Goal: Task Accomplishment & Management: Complete application form

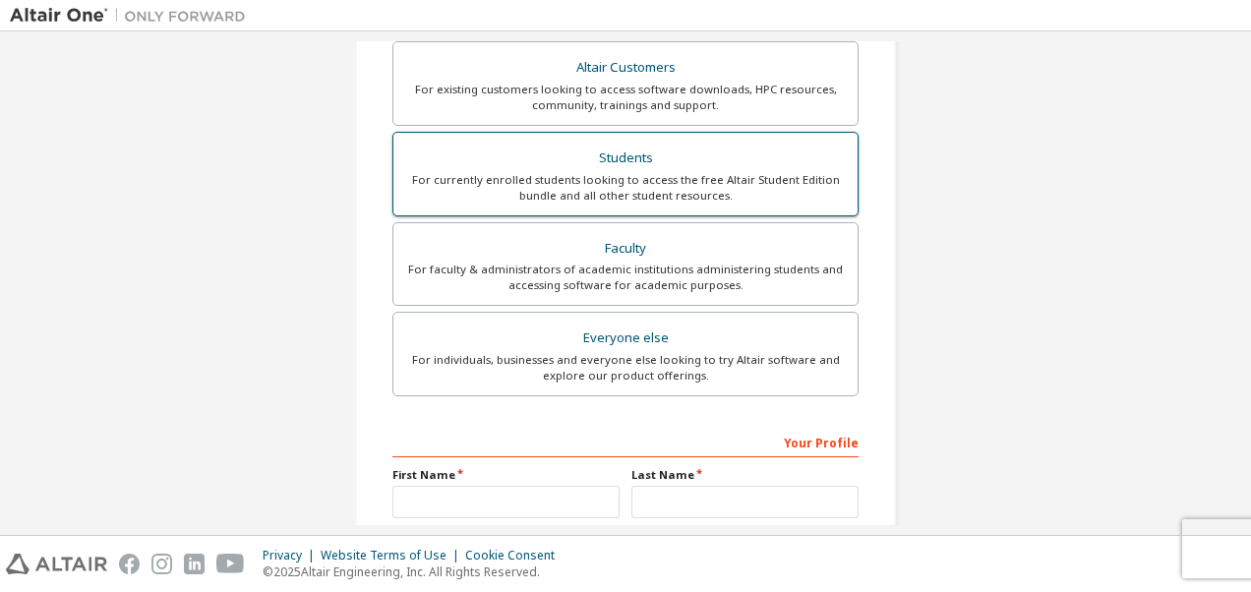
scroll to position [372, 0]
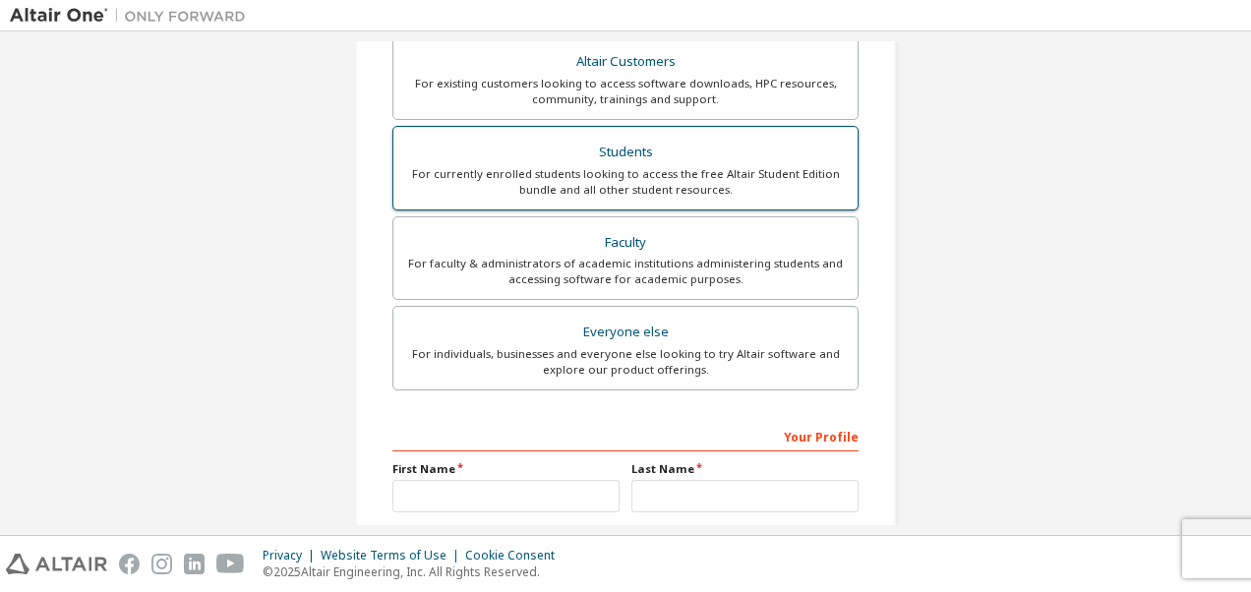
click at [610, 174] on div "For currently enrolled students looking to access the free Altair Student Editi…" at bounding box center [625, 181] width 440 height 31
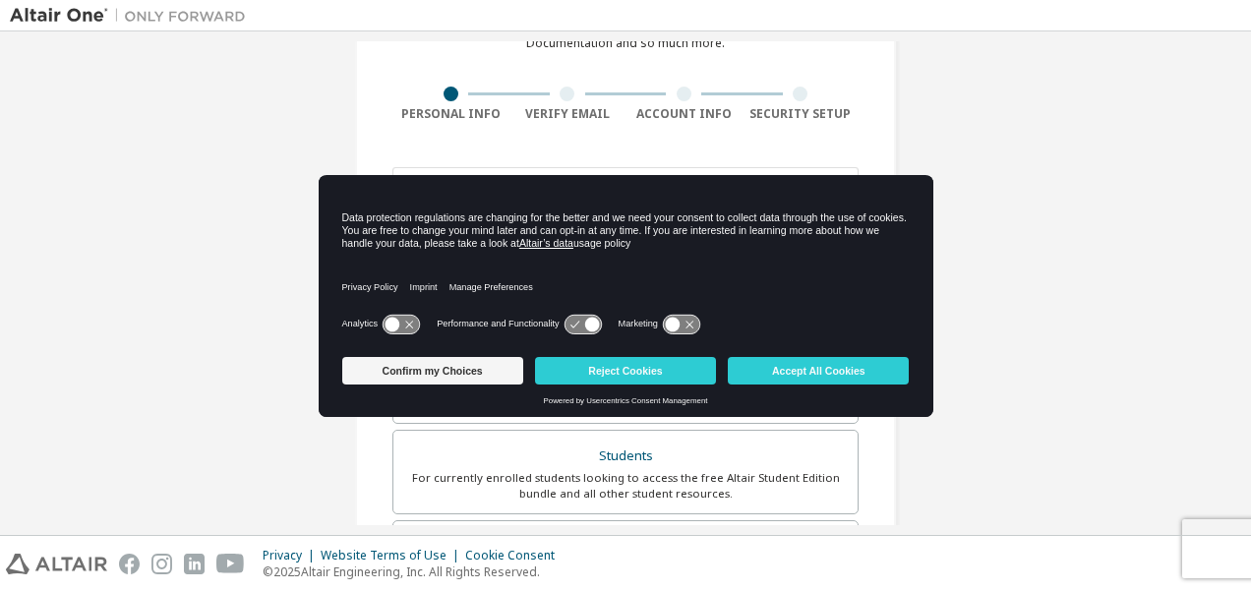
scroll to position [116, 0]
click at [818, 360] on button "Accept All Cookies" at bounding box center [818, 371] width 181 height 28
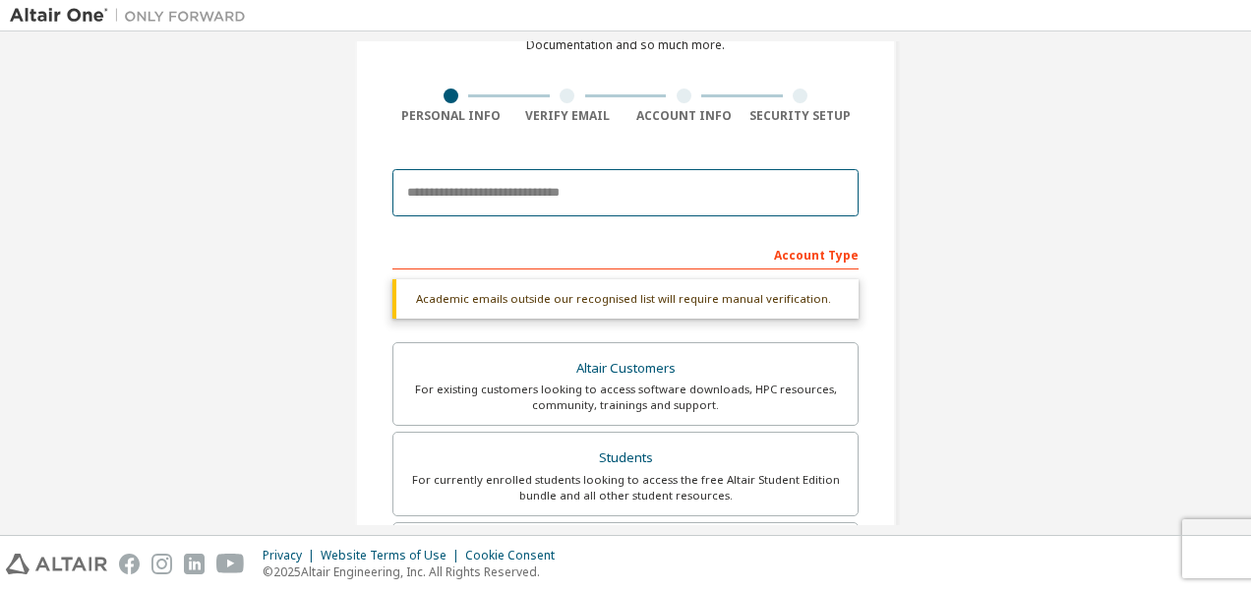
click at [595, 191] on input "email" at bounding box center [625, 192] width 466 height 47
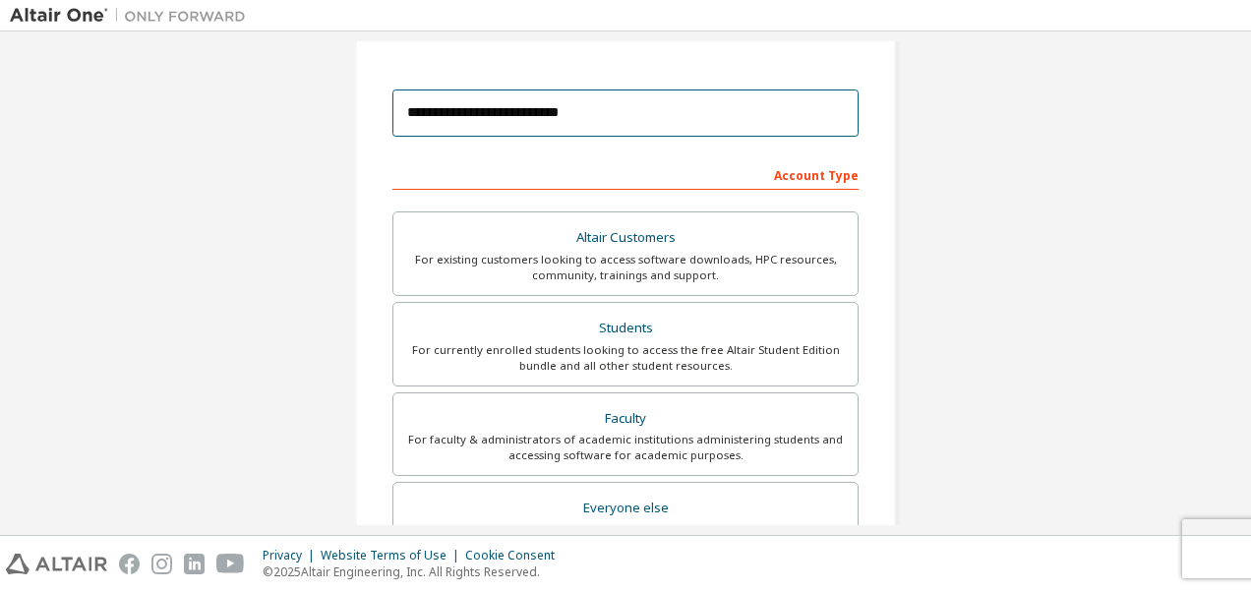
scroll to position [22, 0]
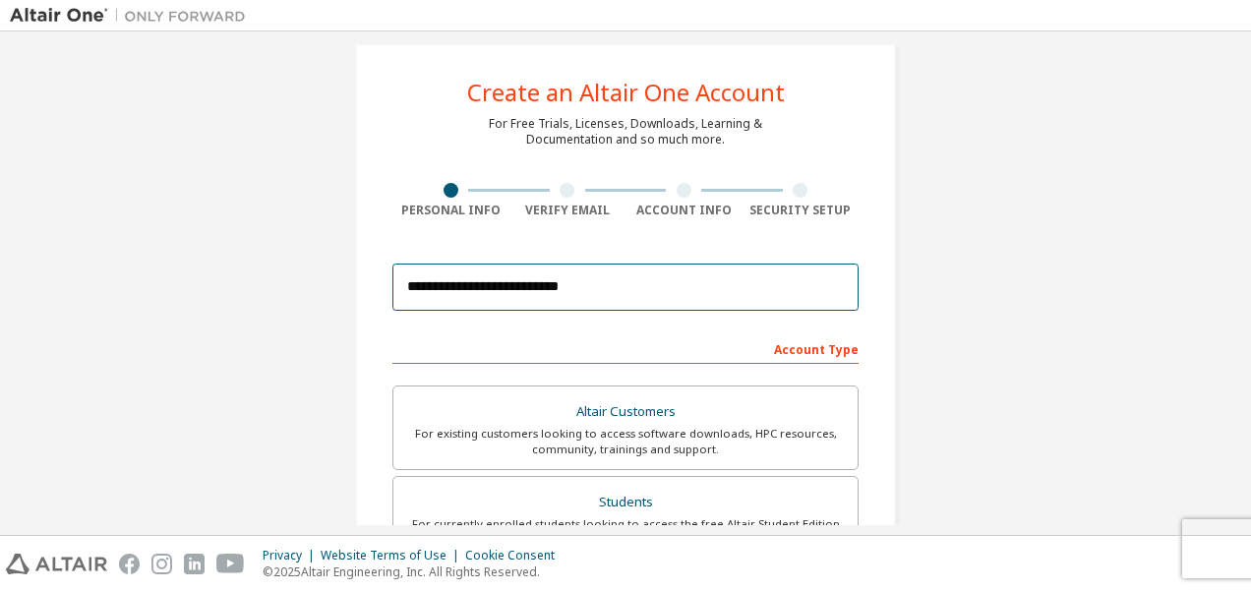
click at [769, 281] on input "**********" at bounding box center [625, 286] width 466 height 47
click at [608, 297] on input "**********" at bounding box center [625, 286] width 466 height 47
type input "**********"
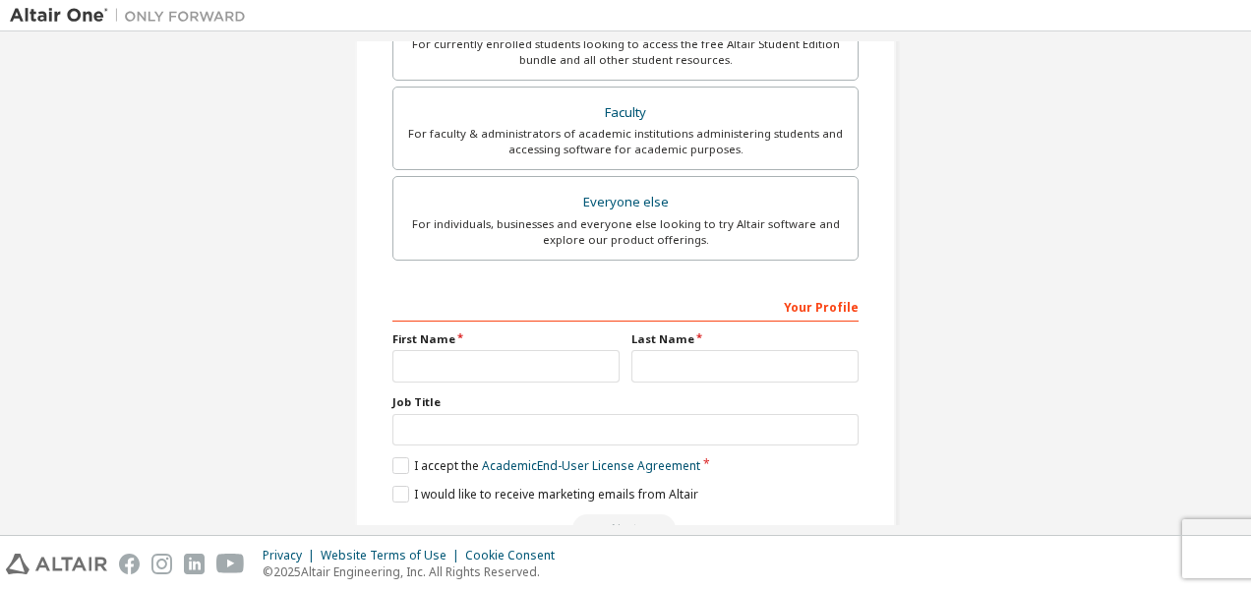
scroll to position [509, 0]
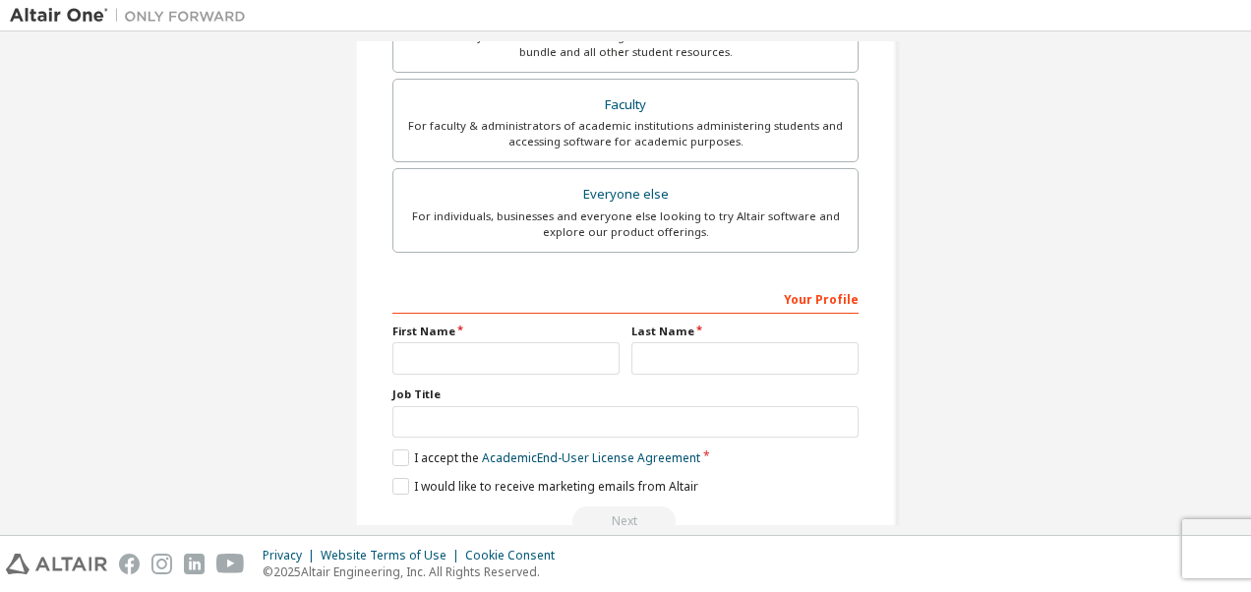
click at [906, 345] on div "**********" at bounding box center [625, 52] width 588 height 1041
click at [475, 342] on input "text" at bounding box center [505, 358] width 227 height 32
type input "*"
type input "********"
click at [648, 344] on input "text" at bounding box center [744, 358] width 227 height 32
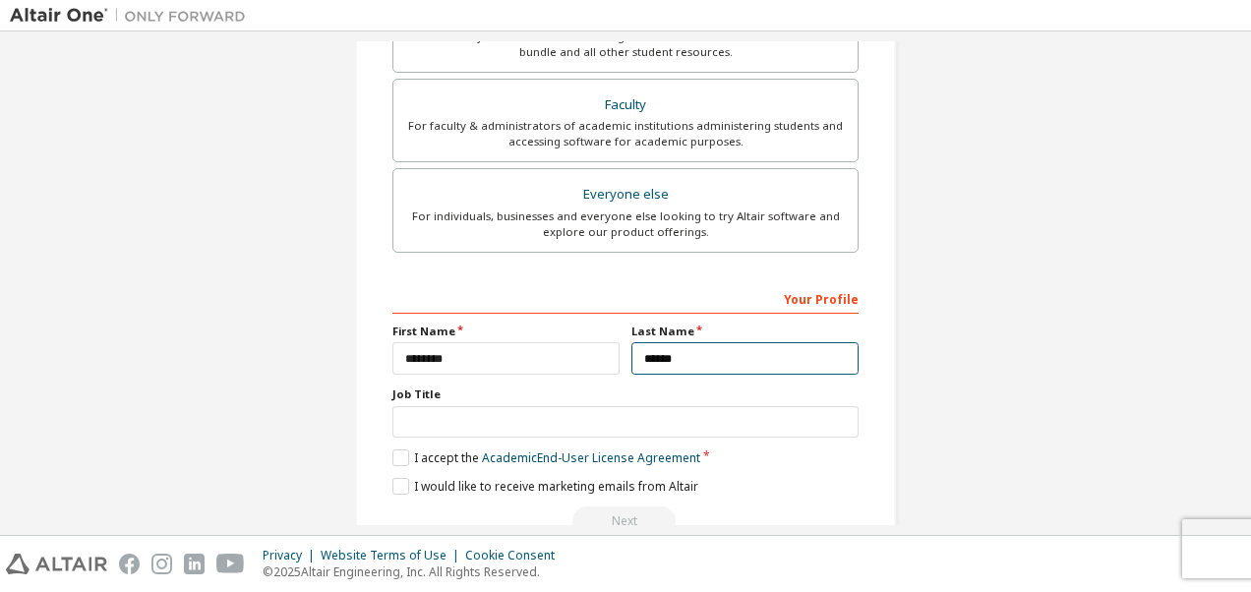
type input "******"
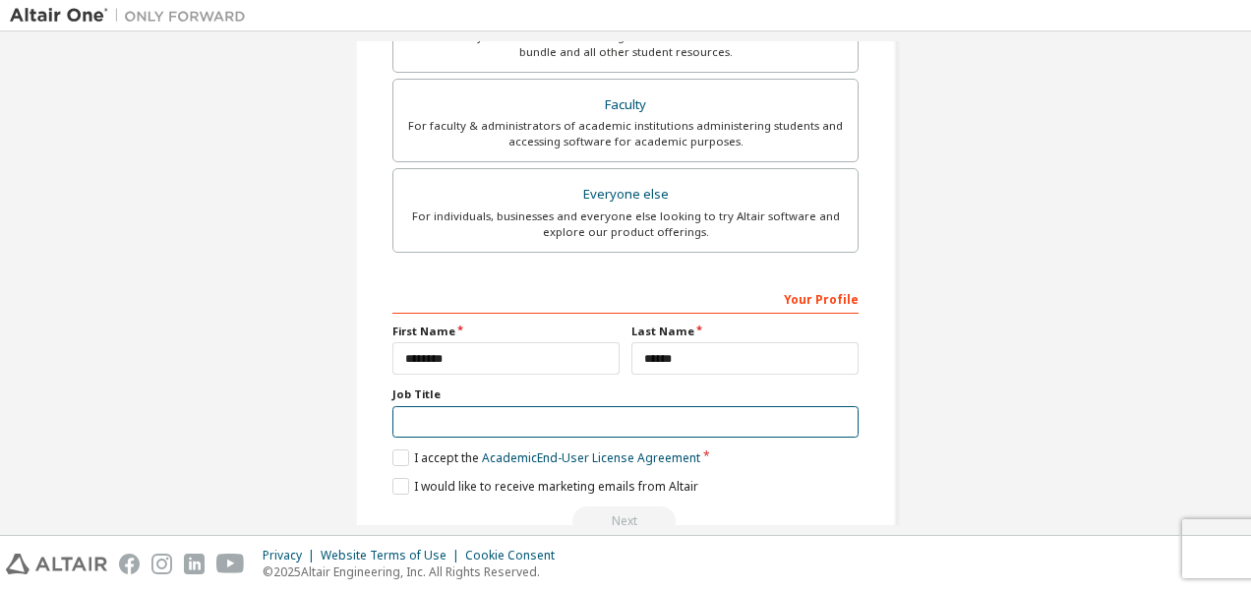
click at [627, 423] on input "text" at bounding box center [625, 422] width 466 height 32
drag, startPoint x: 627, startPoint y: 423, endPoint x: 562, endPoint y: 411, distance: 66.0
click at [562, 411] on input "text" at bounding box center [625, 422] width 466 height 32
type input "*******"
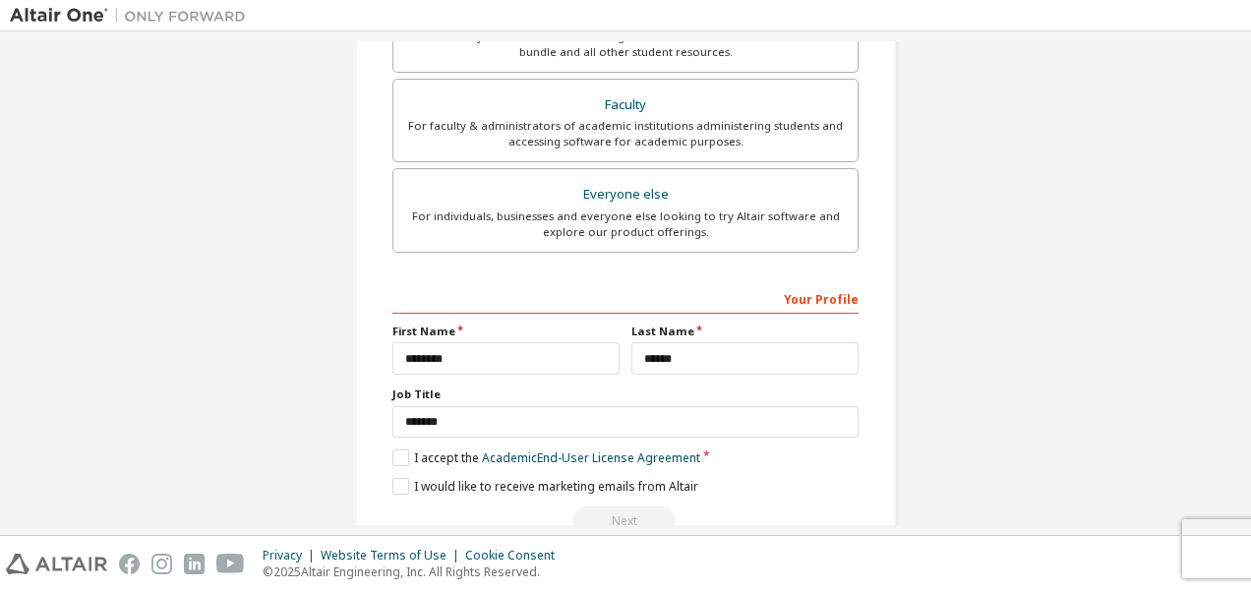
click at [395, 465] on div "Your Profile First Name ******** Last Name ****** Job Title ******* Please prov…" at bounding box center [625, 409] width 466 height 255
click at [395, 460] on label "I accept the Academic End-User License Agreement" at bounding box center [546, 457] width 308 height 17
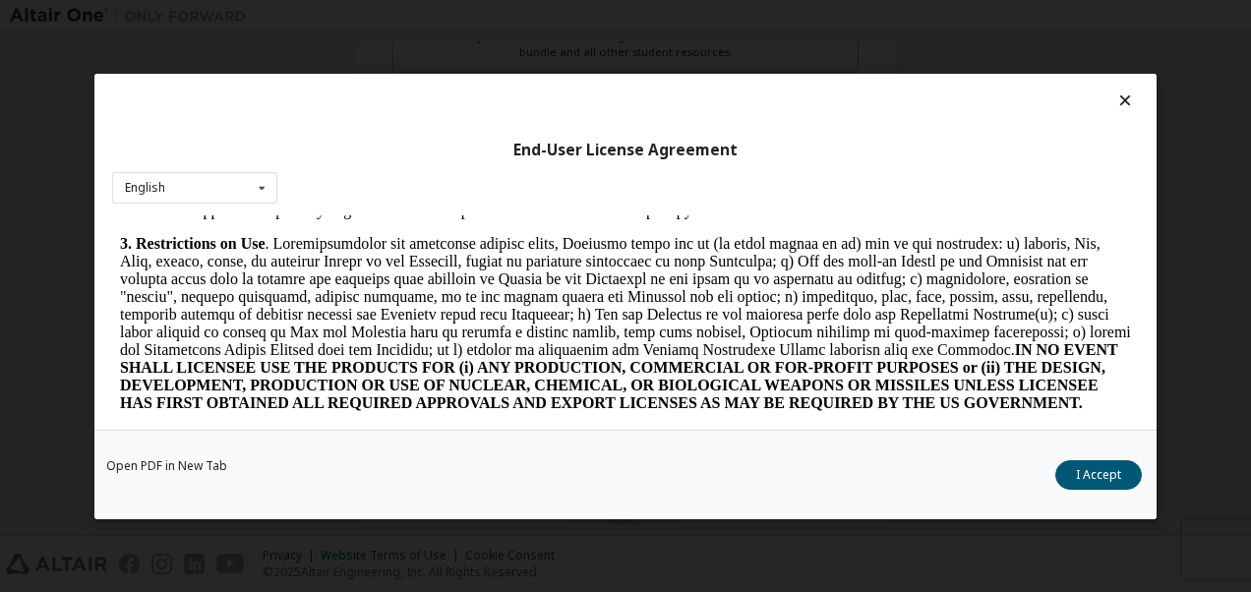
scroll to position [1377, 0]
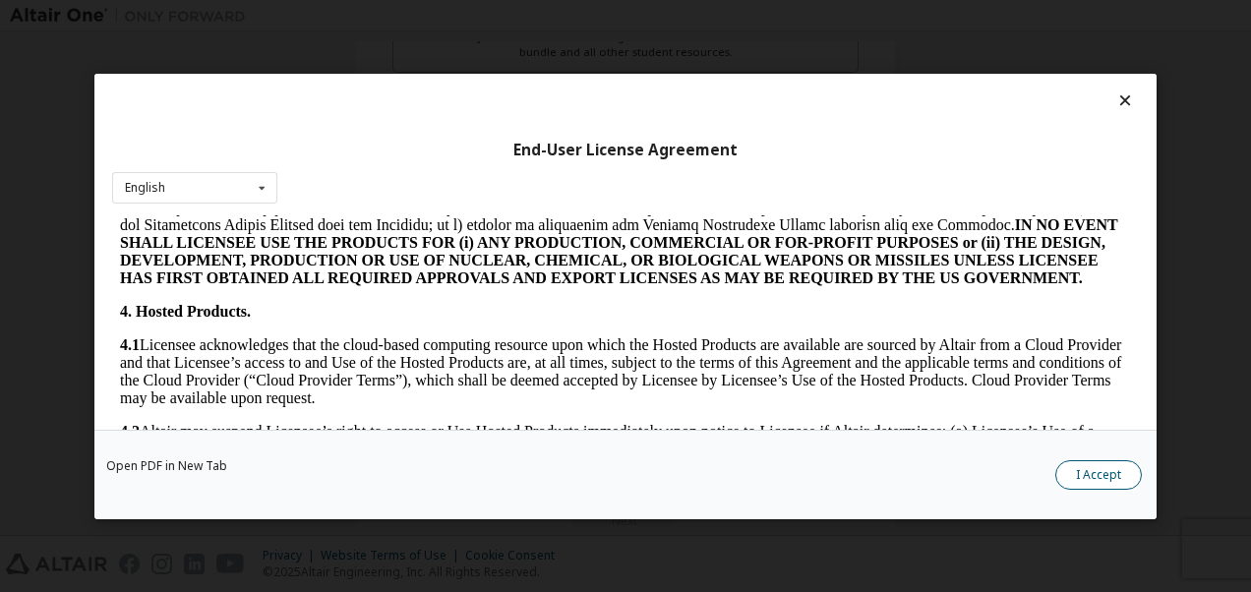
click at [1128, 472] on button "I Accept" at bounding box center [1098, 473] width 87 height 29
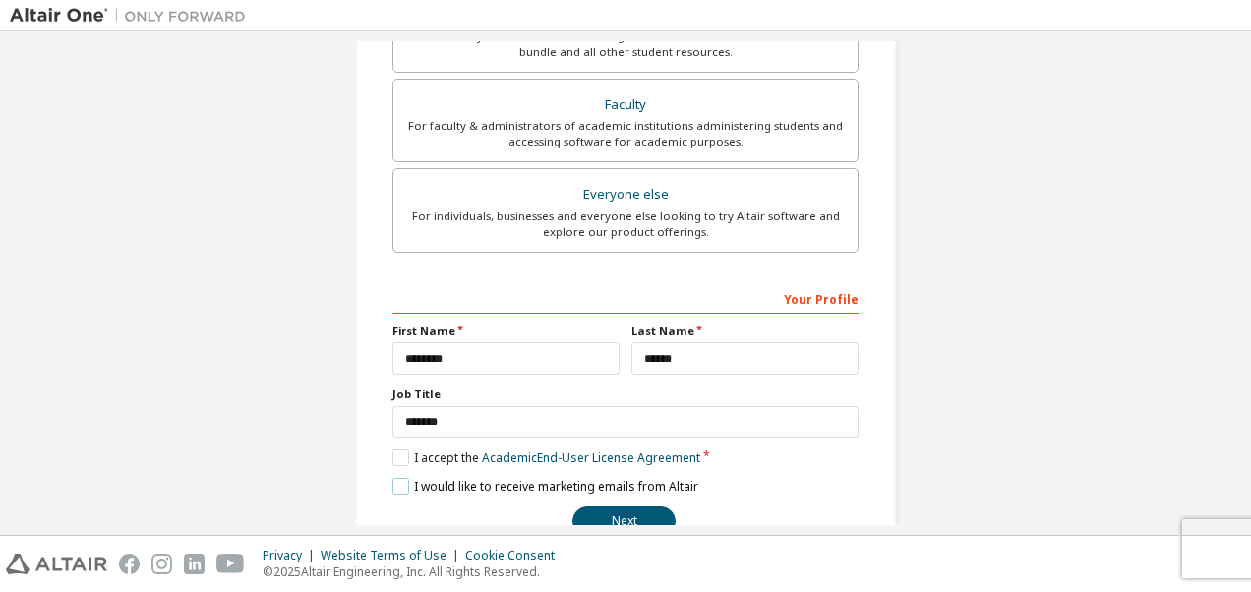
click at [399, 478] on label "I would like to receive marketing emails from Altair" at bounding box center [545, 486] width 306 height 17
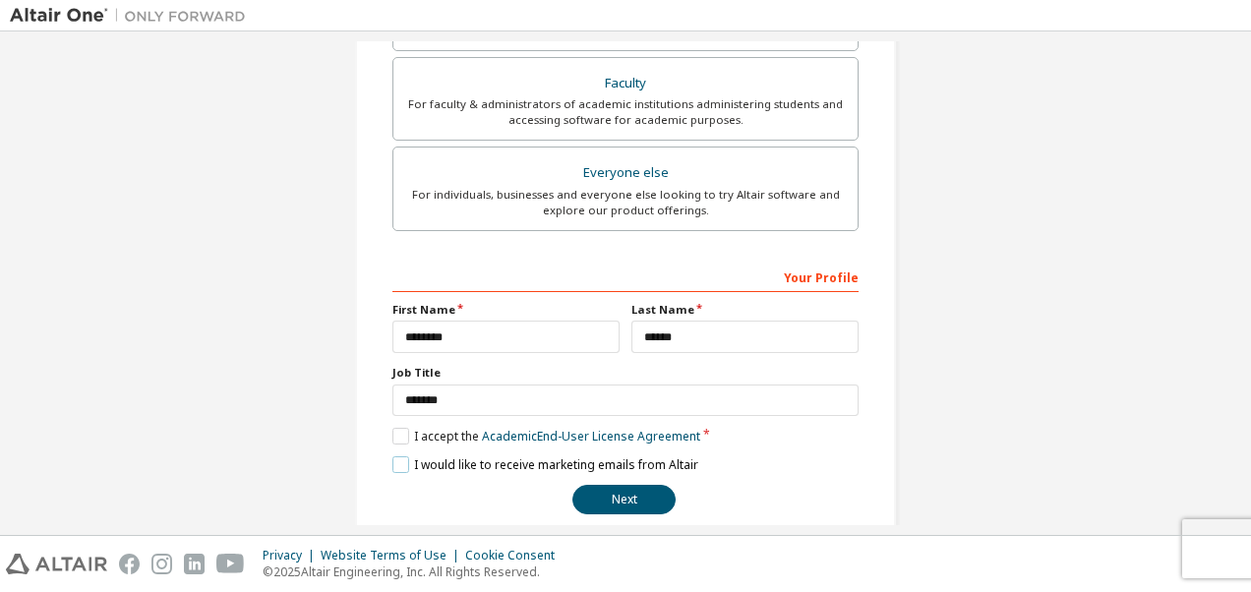
scroll to position [553, 0]
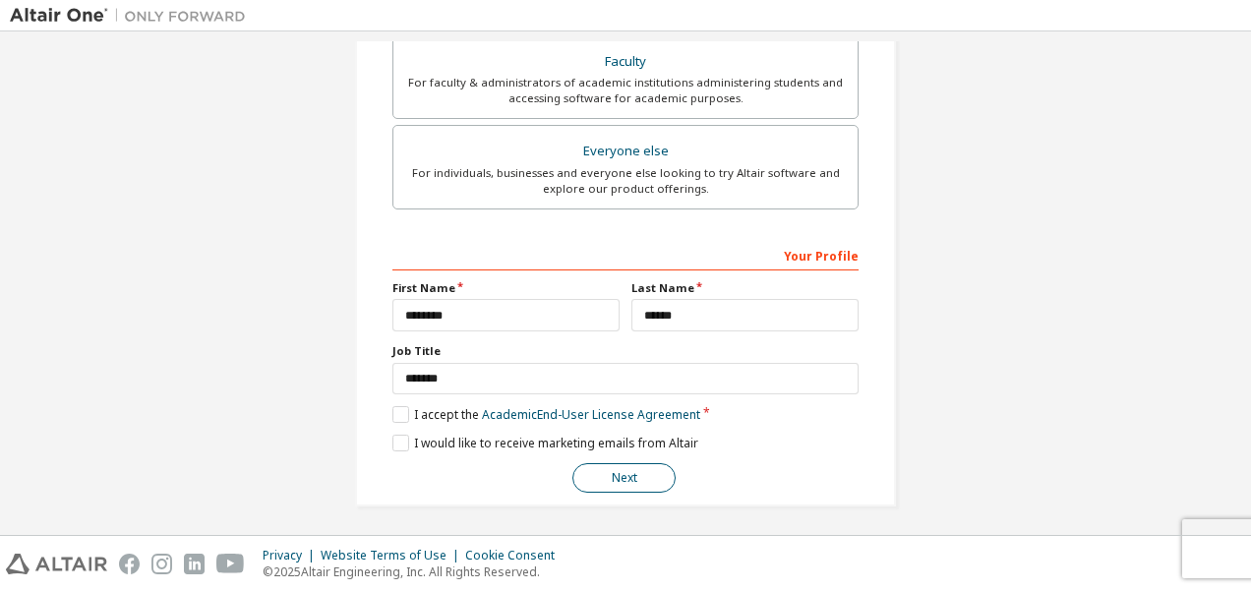
click at [600, 479] on button "Next" at bounding box center [623, 477] width 103 height 29
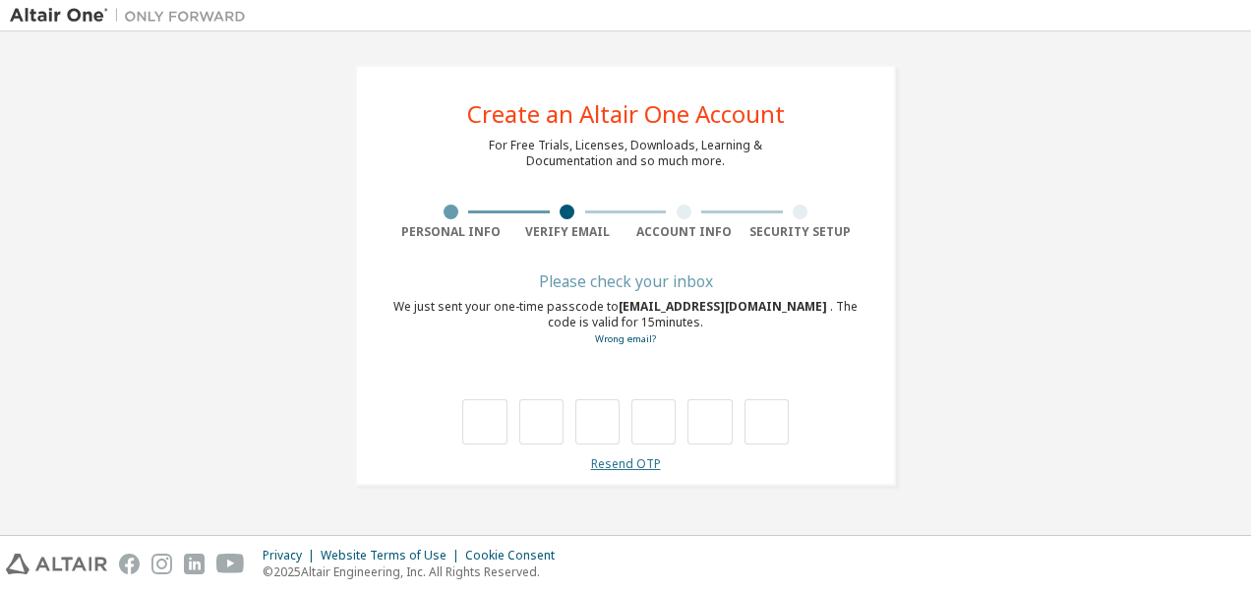
click at [620, 457] on link "Resend OTP" at bounding box center [626, 463] width 70 height 17
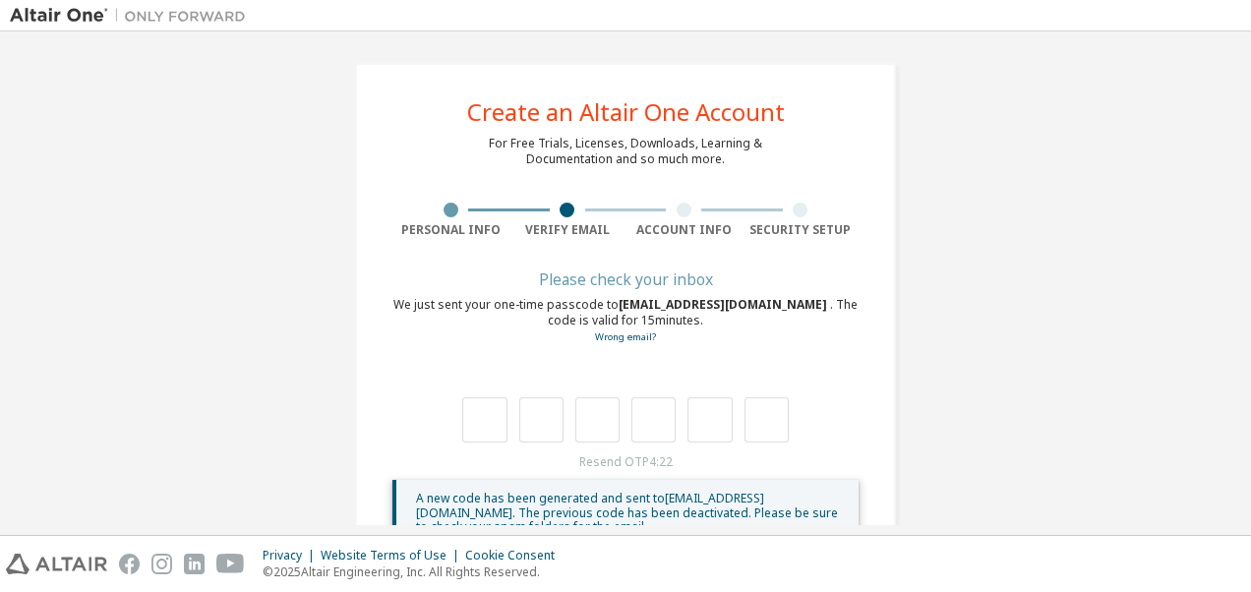
scroll to position [61, 0]
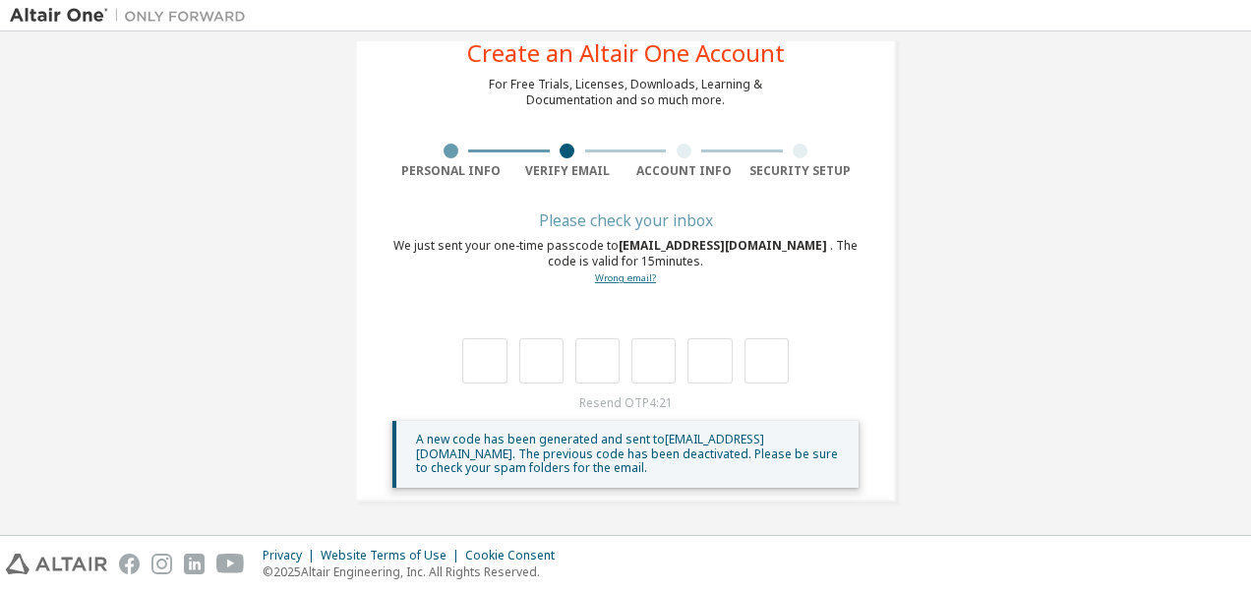
click at [623, 277] on link "Wrong email?" at bounding box center [625, 277] width 61 height 13
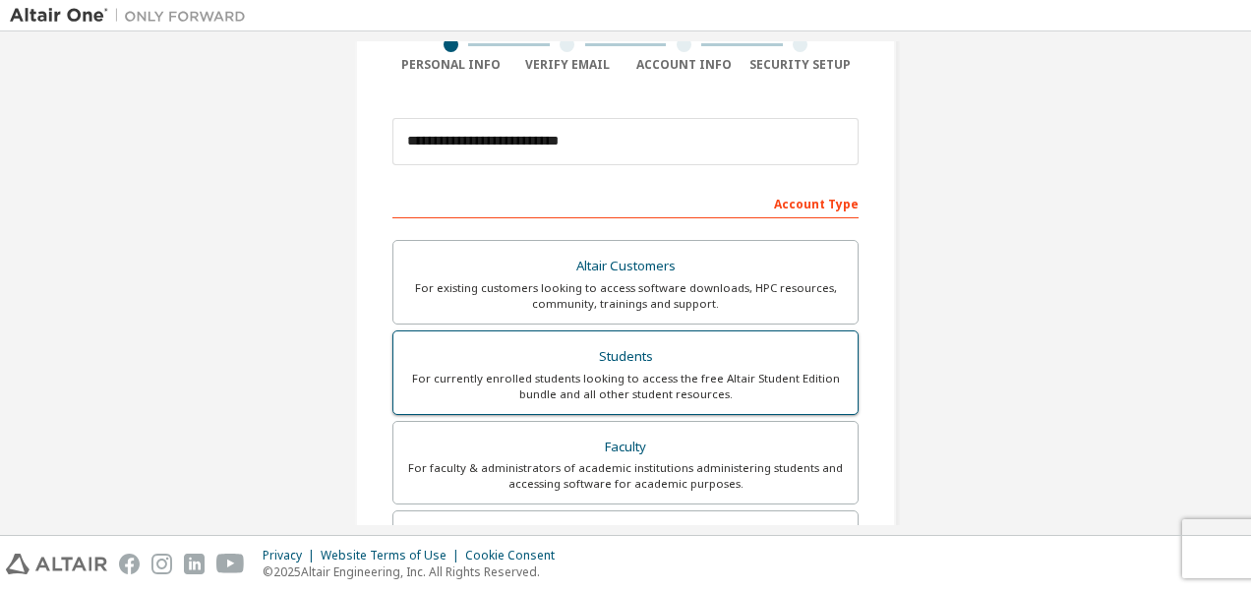
scroll to position [161, 0]
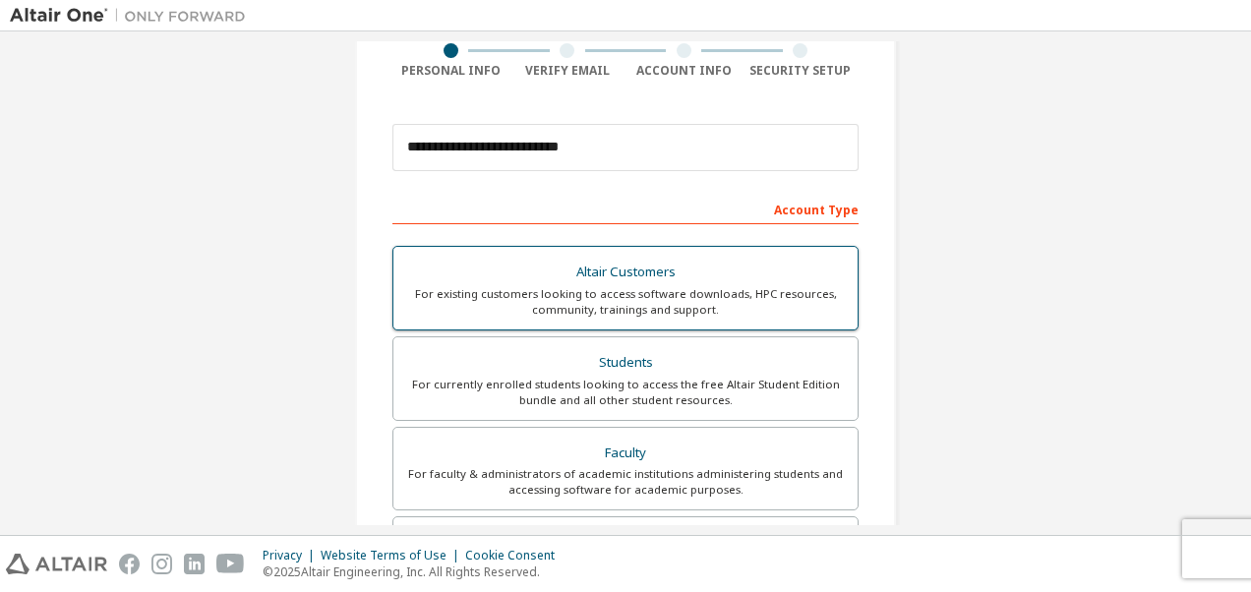
click at [615, 301] on div "For existing customers looking to access software downloads, HPC resources, com…" at bounding box center [625, 301] width 440 height 31
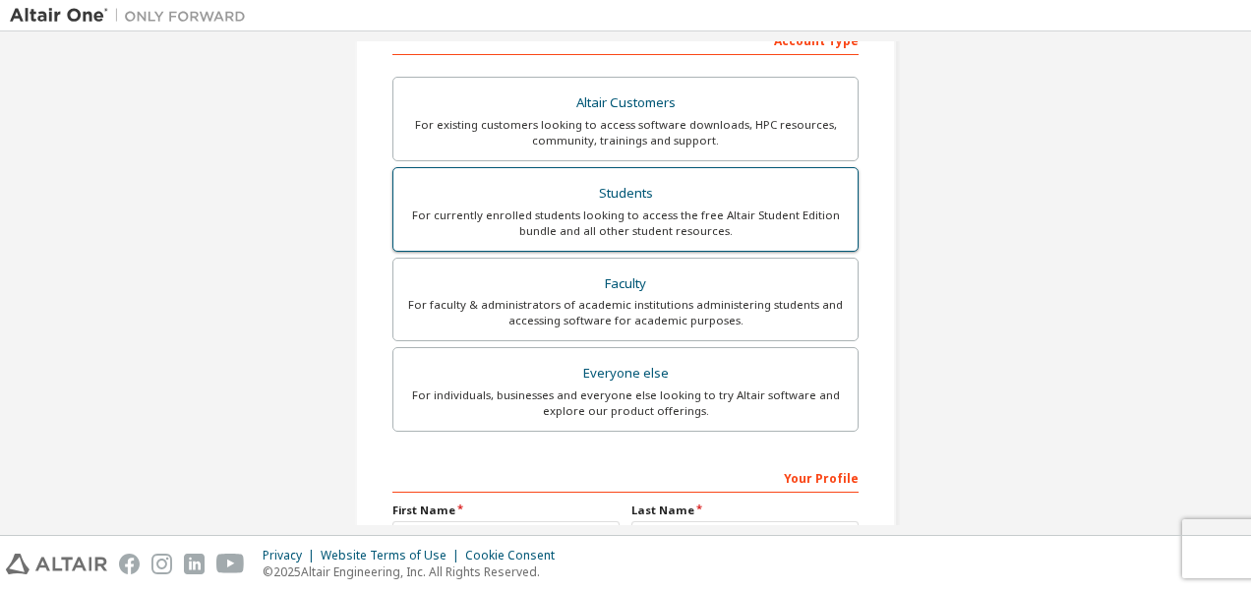
scroll to position [334, 0]
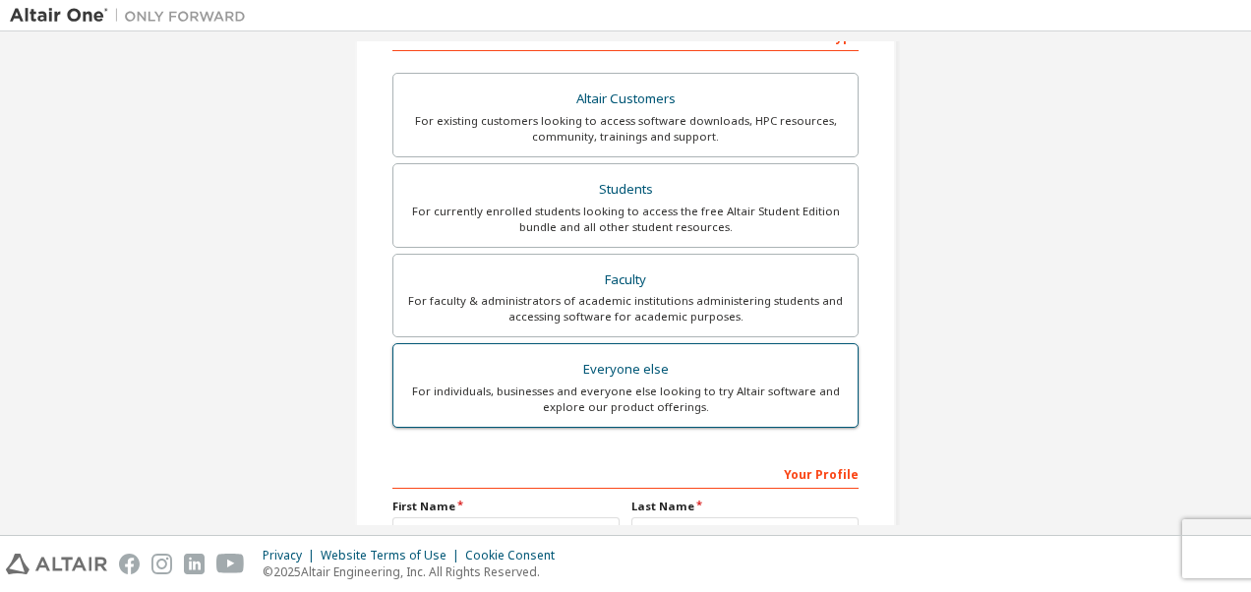
click at [649, 409] on div "For individuals, businesses and everyone else looking to try Altair software an…" at bounding box center [625, 398] width 440 height 31
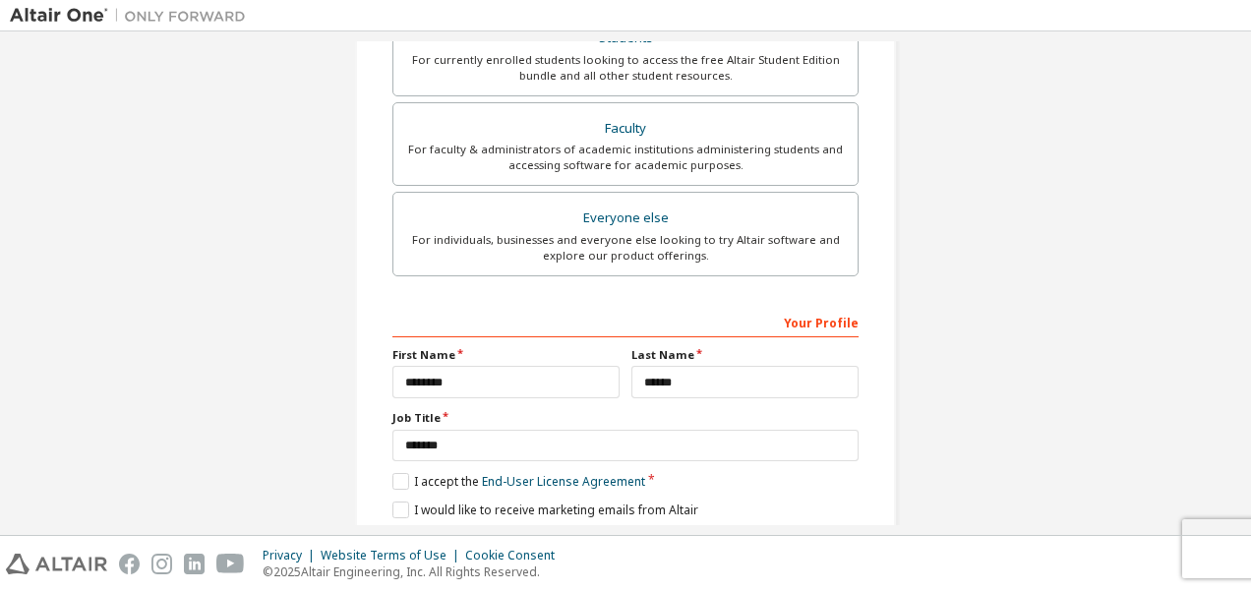
scroll to position [553, 0]
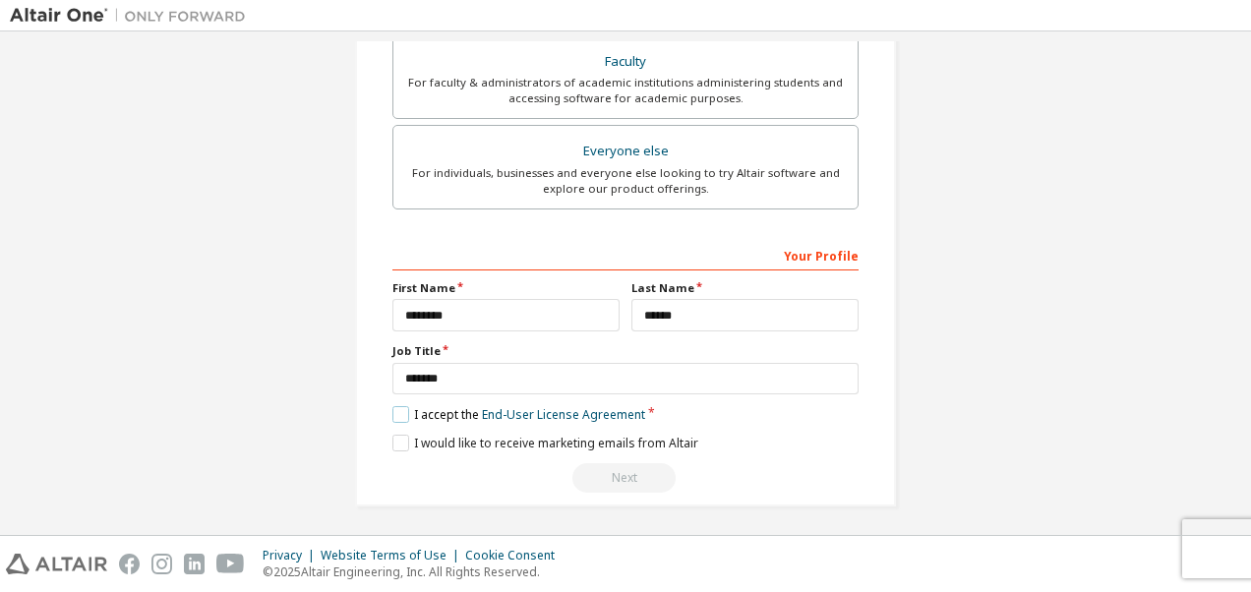
click at [398, 411] on label "I accept the End-User License Agreement" at bounding box center [518, 414] width 253 height 17
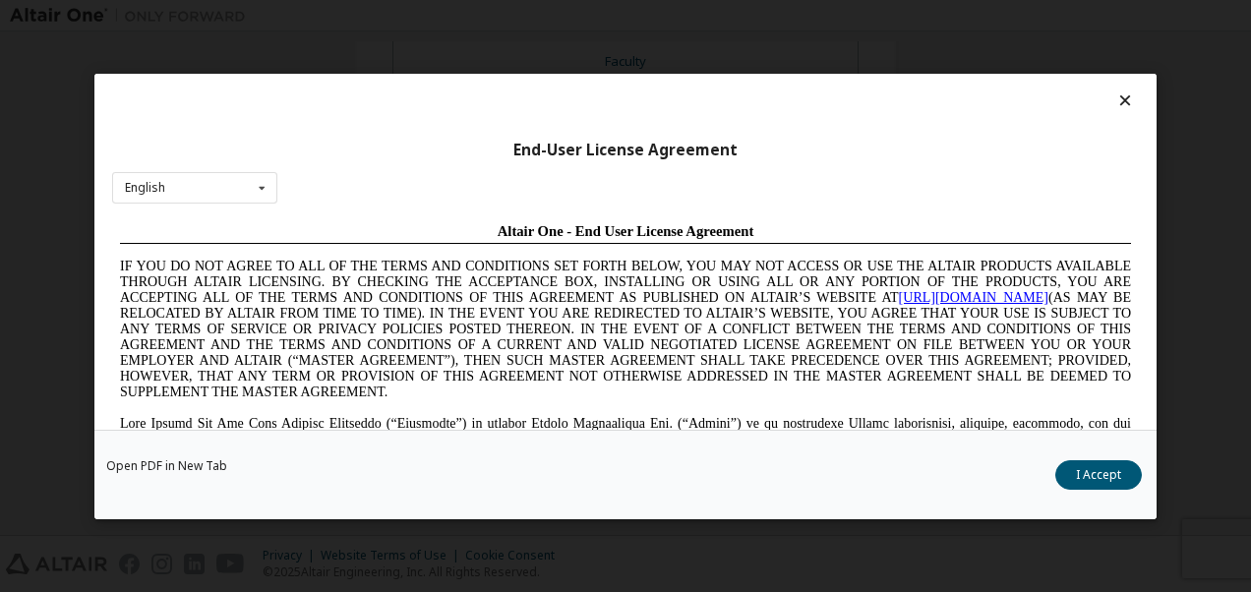
scroll to position [0, 0]
click at [1086, 488] on button "I Accept" at bounding box center [1098, 473] width 87 height 29
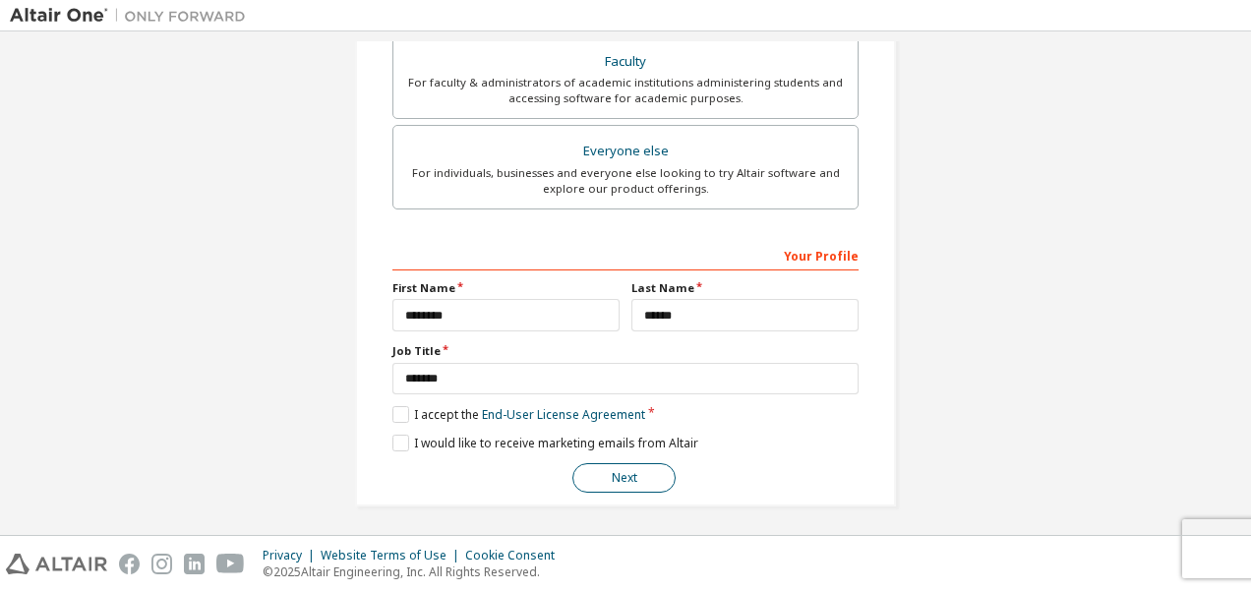
click at [641, 474] on button "Next" at bounding box center [623, 477] width 103 height 29
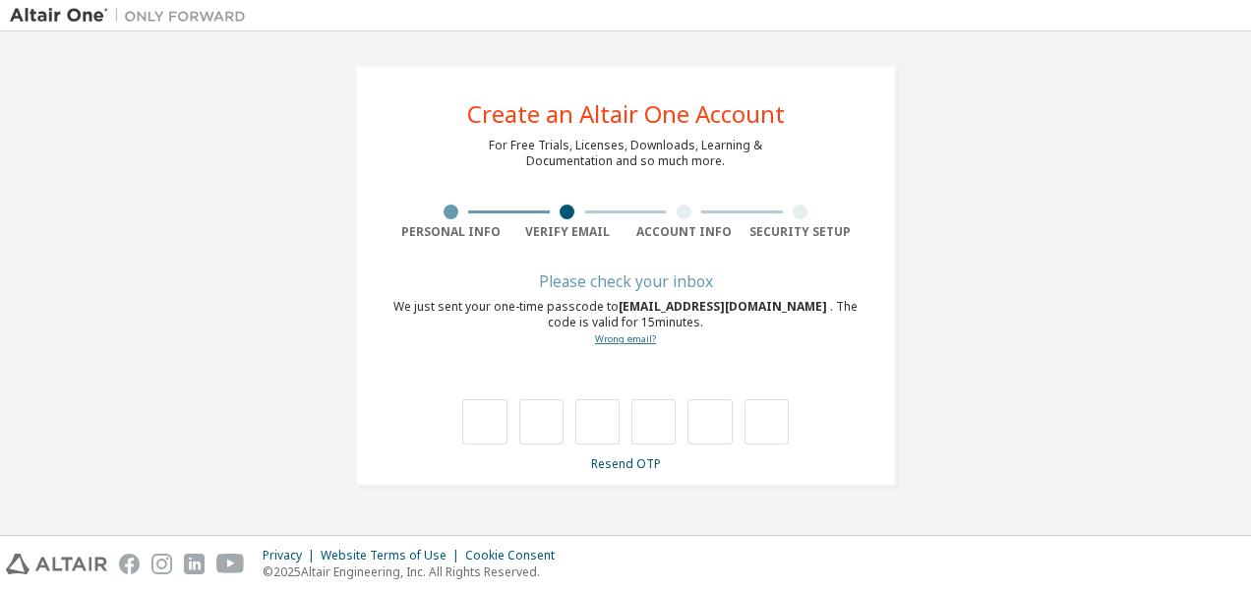
click at [622, 340] on link "Wrong email?" at bounding box center [625, 338] width 61 height 13
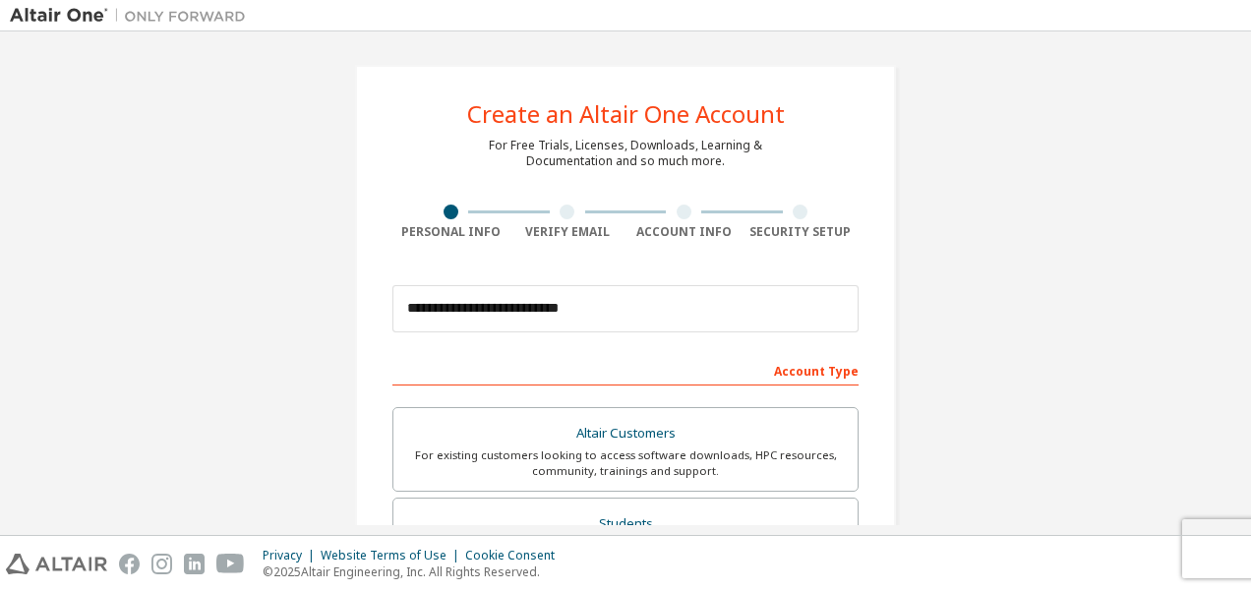
scroll to position [156, 0]
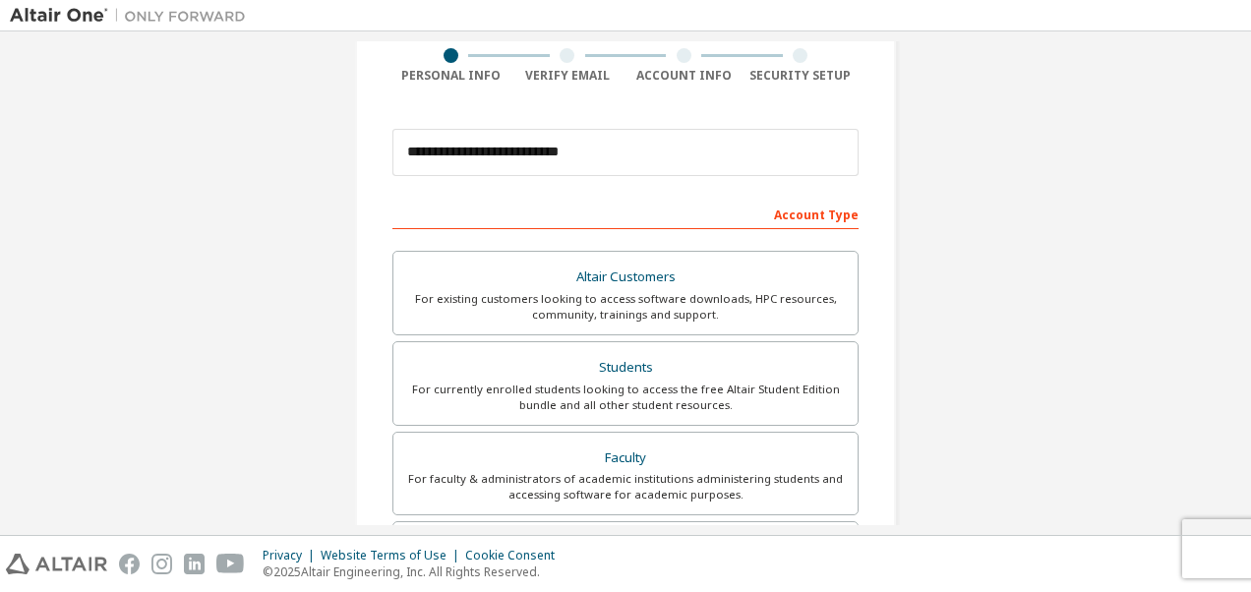
click at [622, 341] on label "Students For currently enrolled students looking to access the free Altair Stud…" at bounding box center [625, 383] width 466 height 85
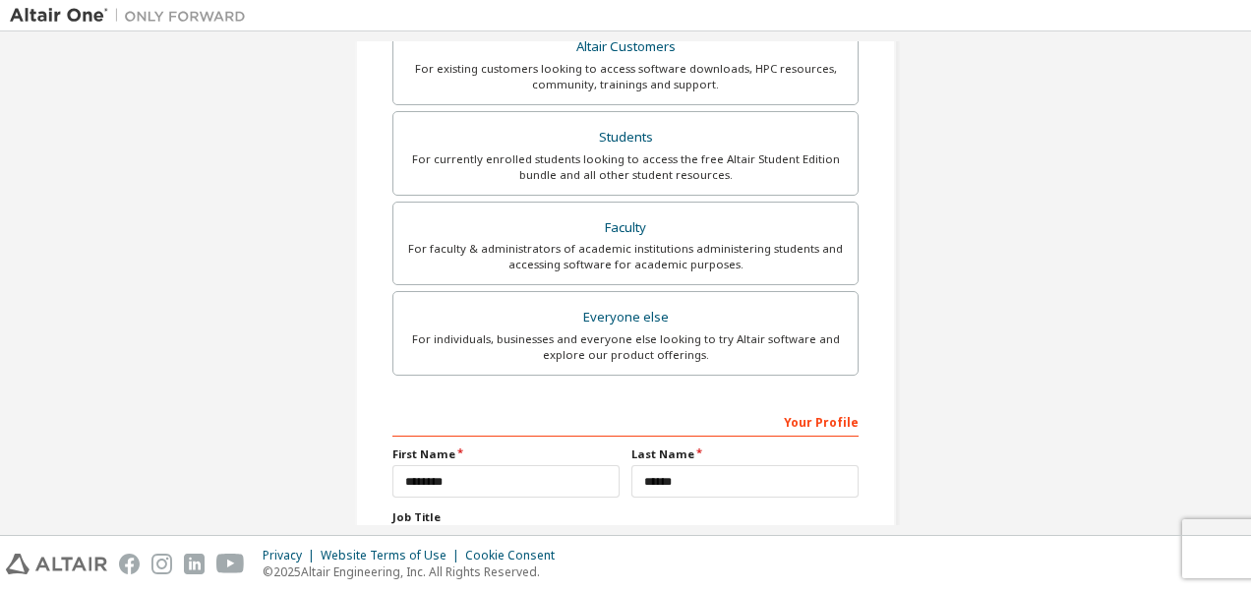
scroll to position [553, 0]
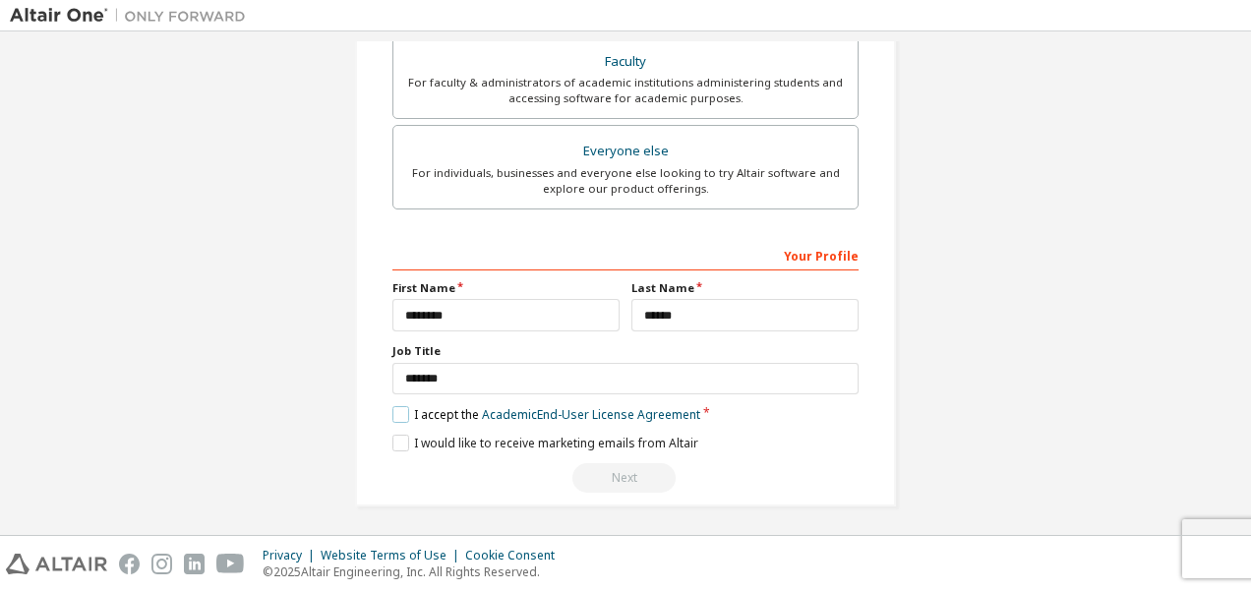
click at [397, 414] on label "I accept the Academic End-User License Agreement" at bounding box center [546, 414] width 308 height 17
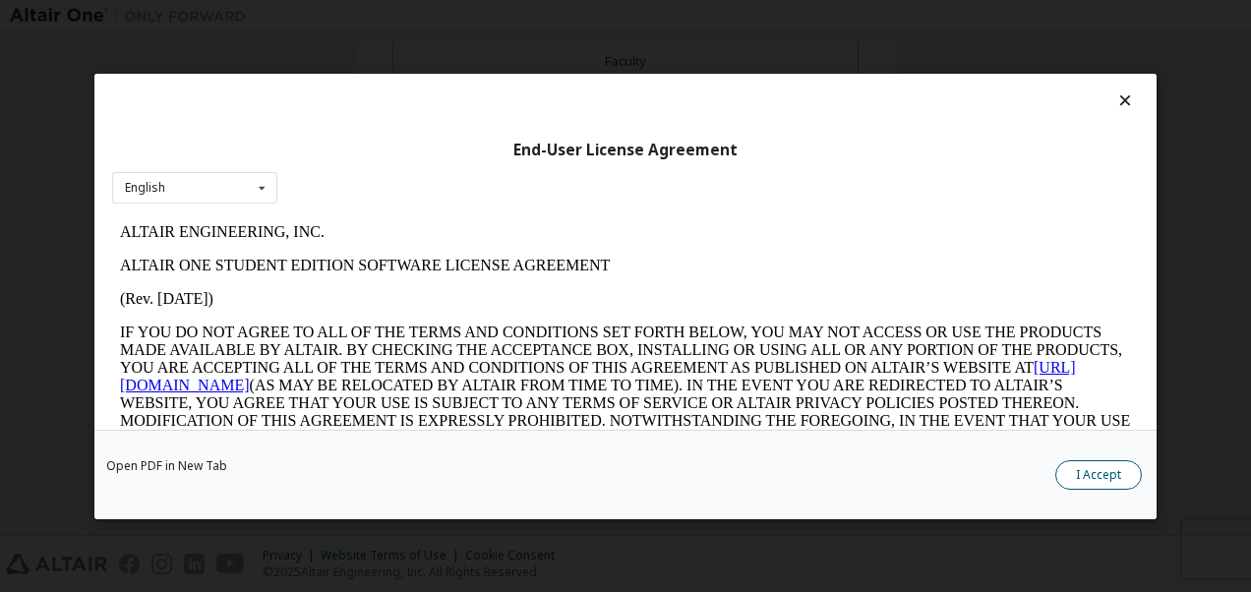
scroll to position [0, 0]
click at [1072, 476] on button "I Accept" at bounding box center [1098, 473] width 87 height 29
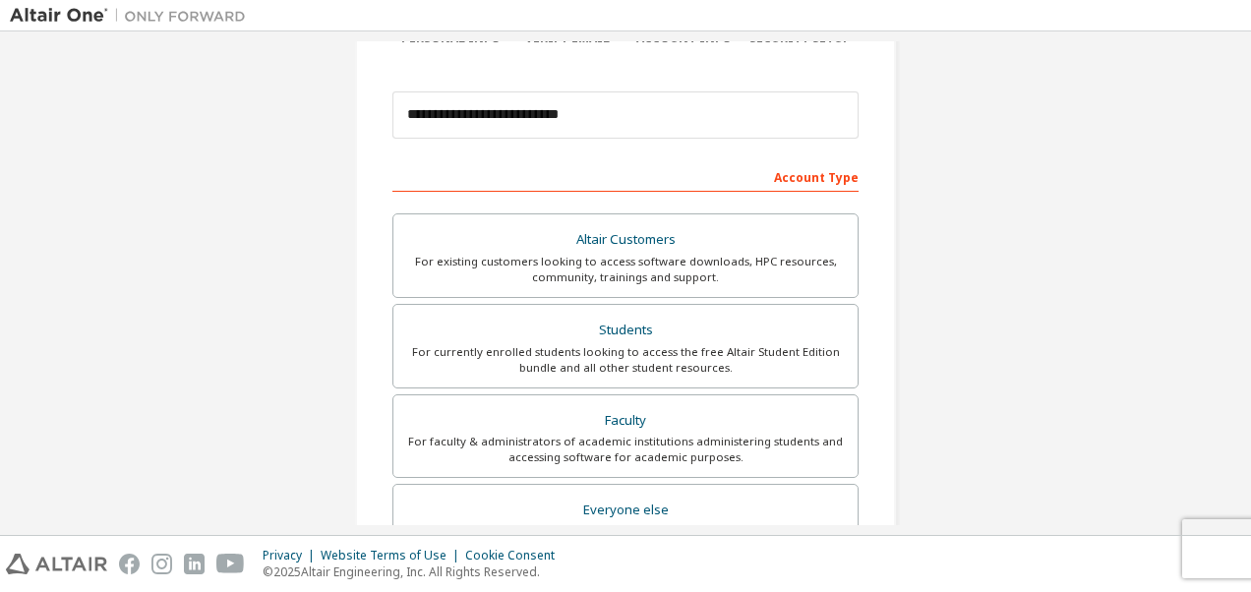
scroll to position [161, 0]
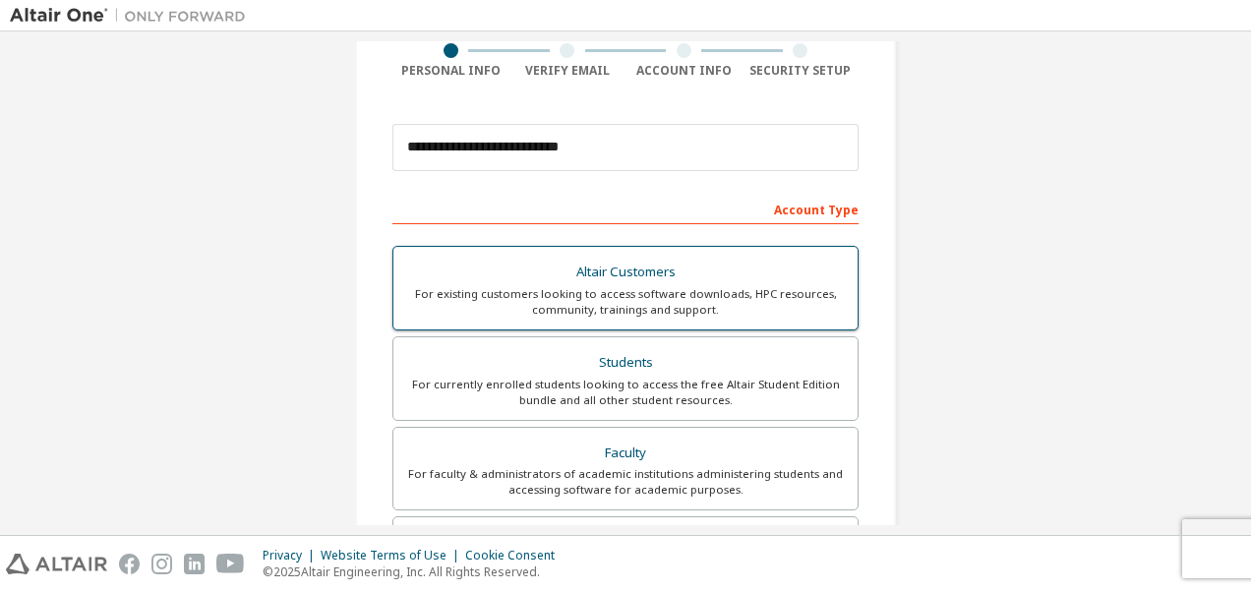
click at [744, 277] on div "Altair Customers" at bounding box center [625, 273] width 440 height 28
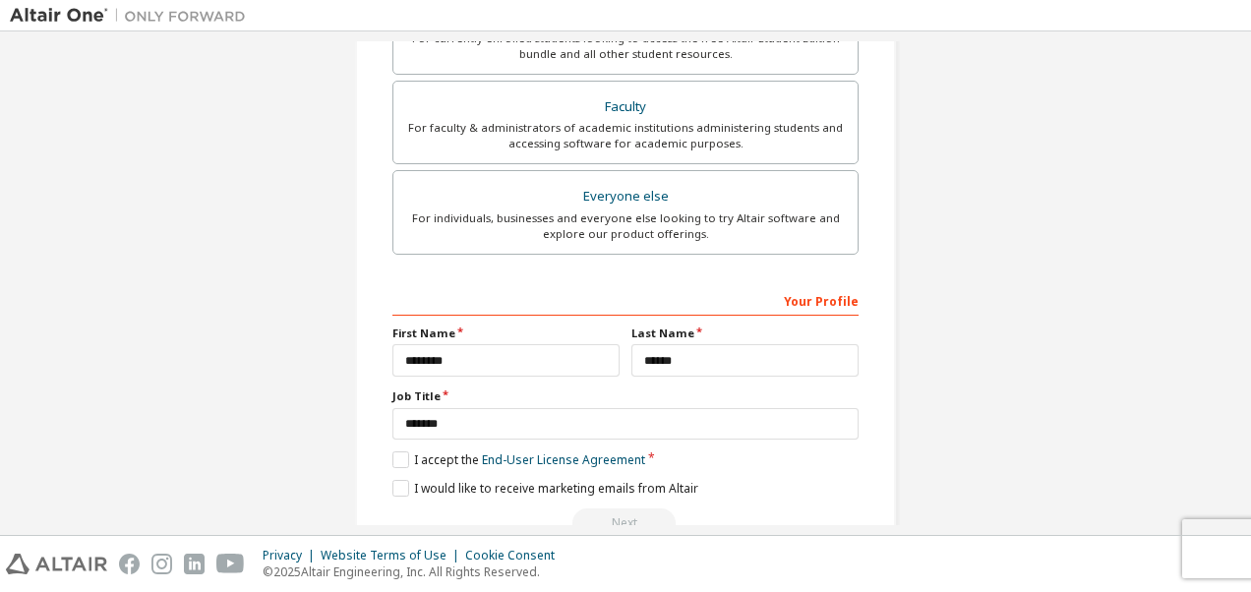
scroll to position [553, 0]
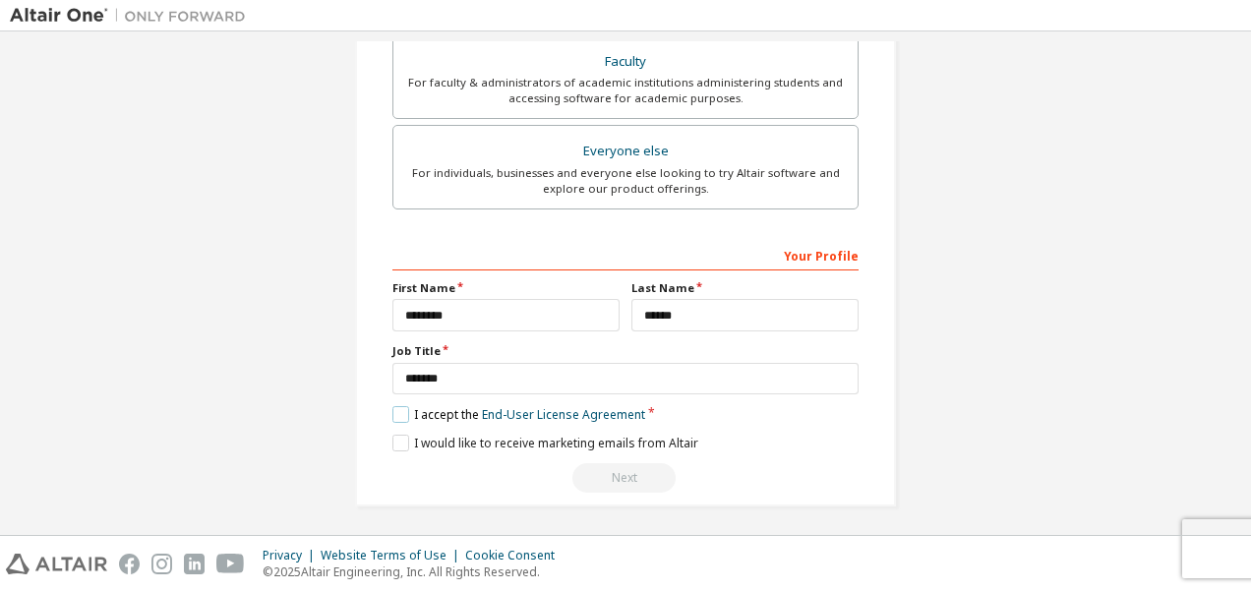
click at [392, 409] on label "I accept the End-User License Agreement" at bounding box center [518, 414] width 253 height 17
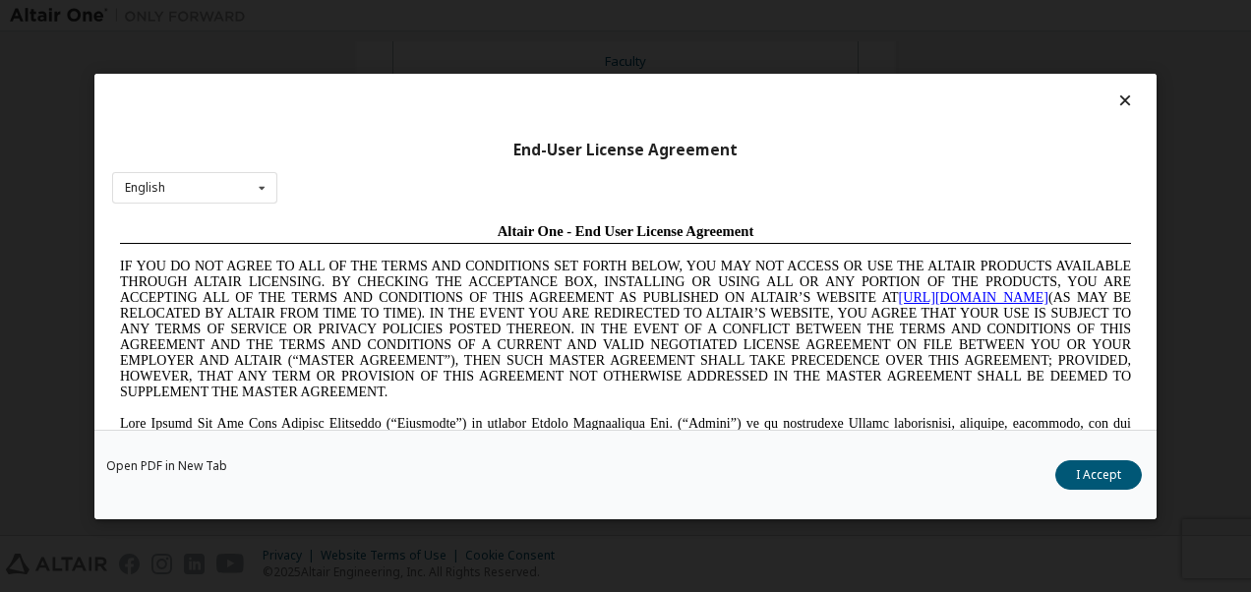
scroll to position [0, 0]
click at [1095, 479] on button "I Accept" at bounding box center [1098, 473] width 87 height 29
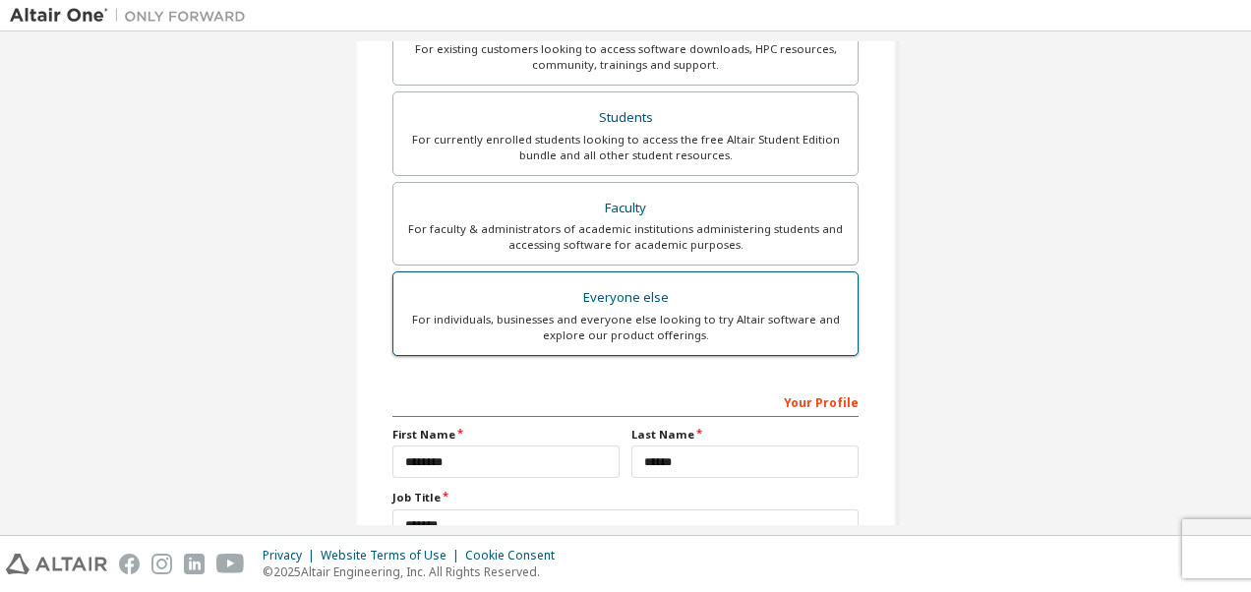
scroll to position [391, 0]
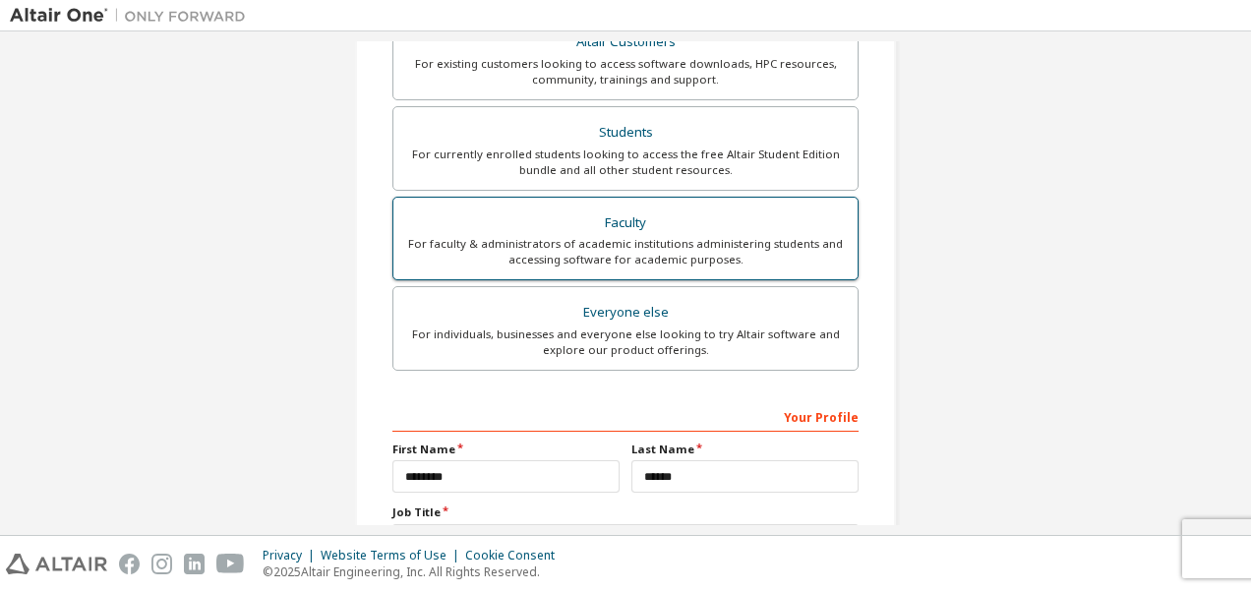
click at [682, 252] on div "For faculty & administrators of academic institutions administering students an…" at bounding box center [625, 251] width 440 height 31
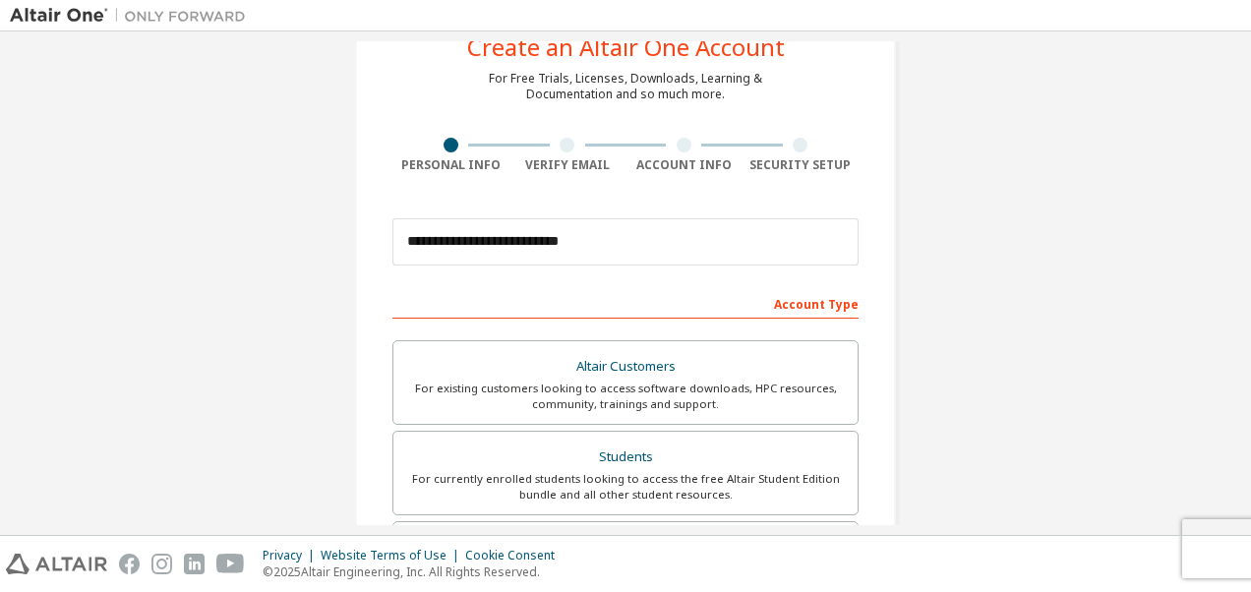
scroll to position [0, 0]
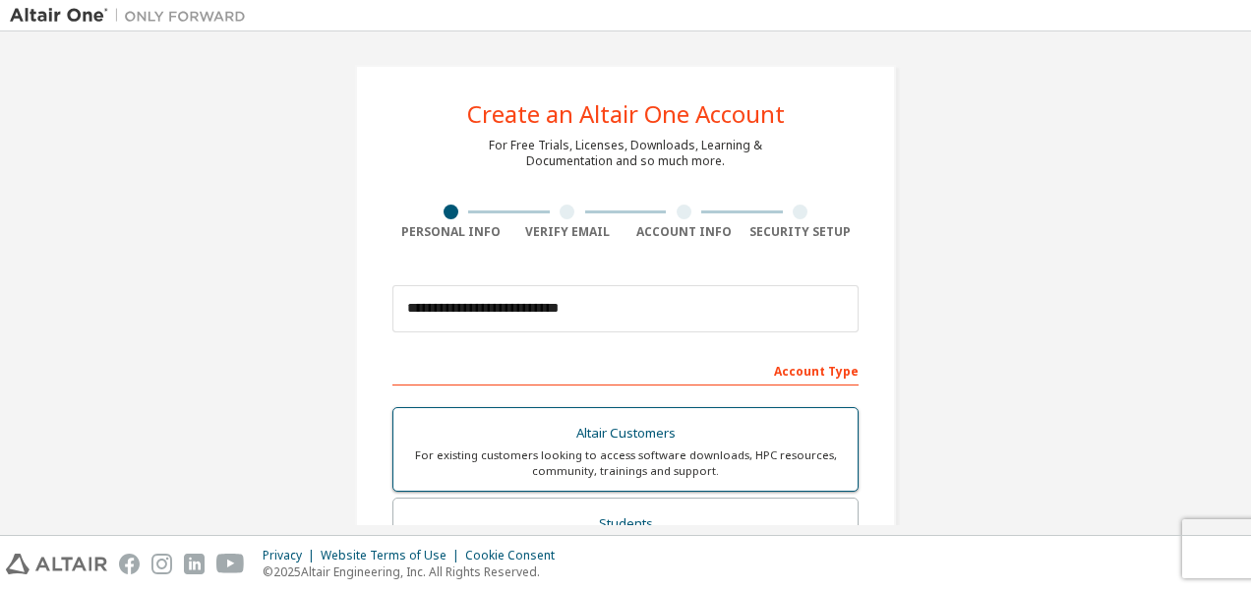
click at [624, 426] on div "Altair Customers" at bounding box center [625, 434] width 440 height 28
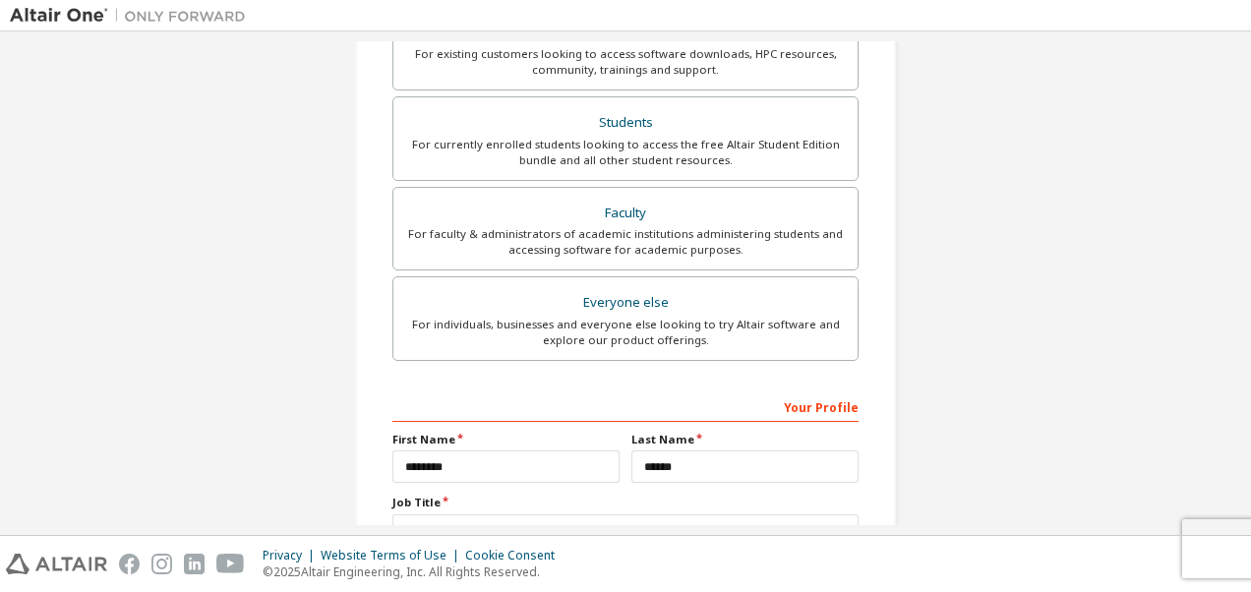
scroll to position [553, 0]
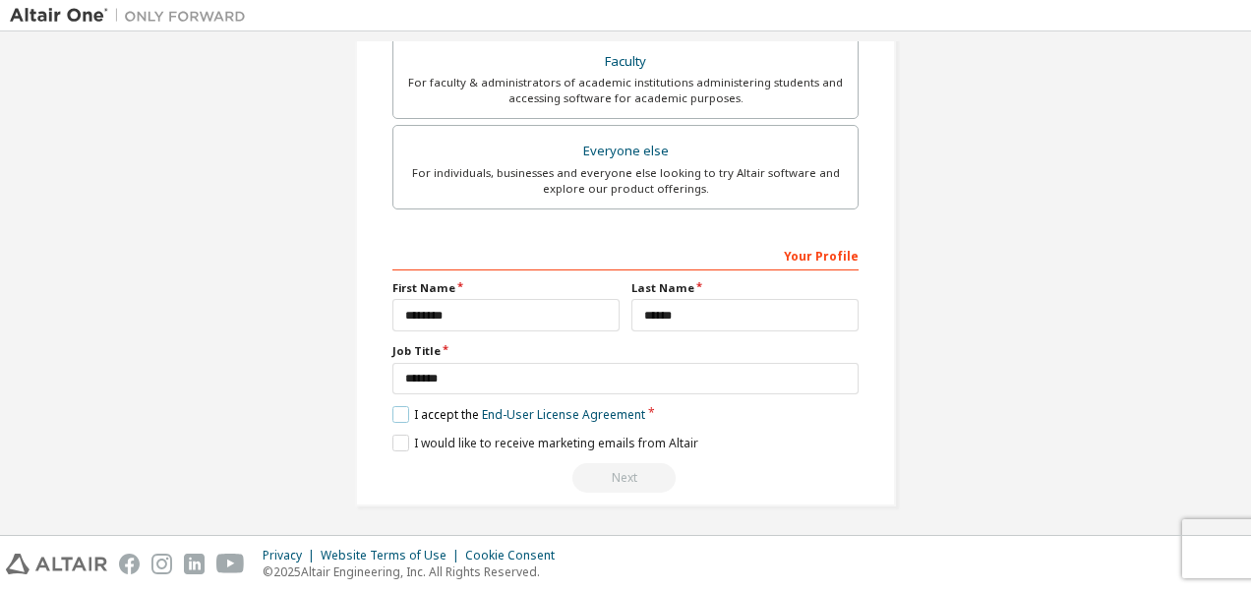
click at [392, 407] on label "I accept the End-User License Agreement" at bounding box center [518, 414] width 253 height 17
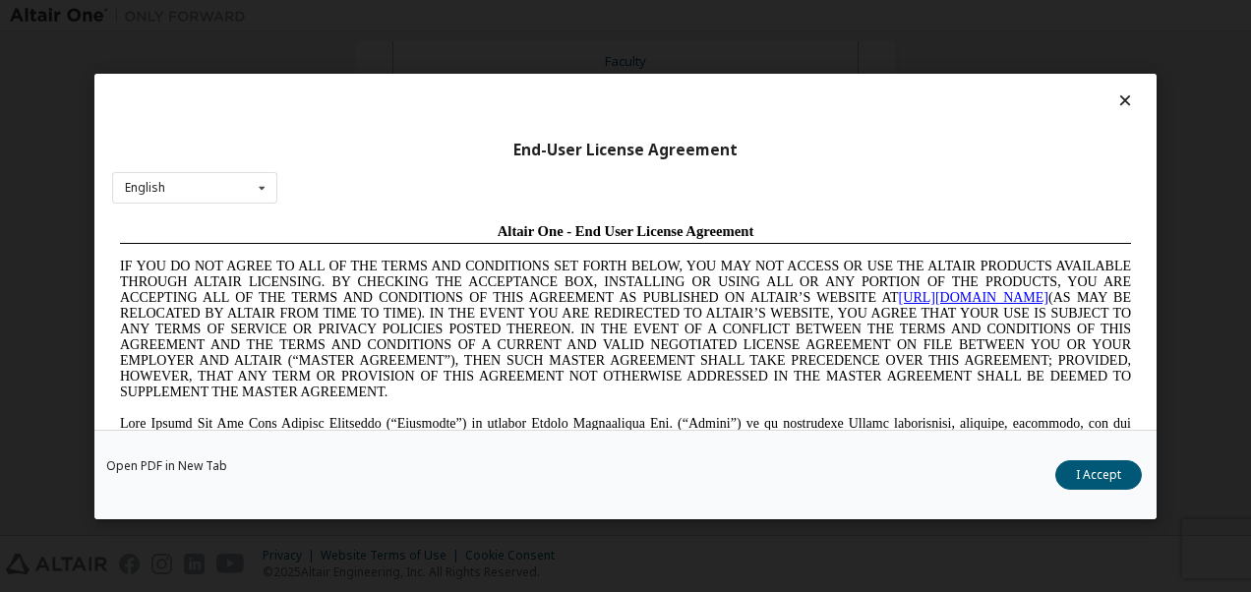
scroll to position [0, 0]
click at [1085, 491] on div "Open PDF in New Tab I Accept" at bounding box center [625, 473] width 1062 height 89
click at [1091, 483] on button "I Accept" at bounding box center [1098, 473] width 87 height 29
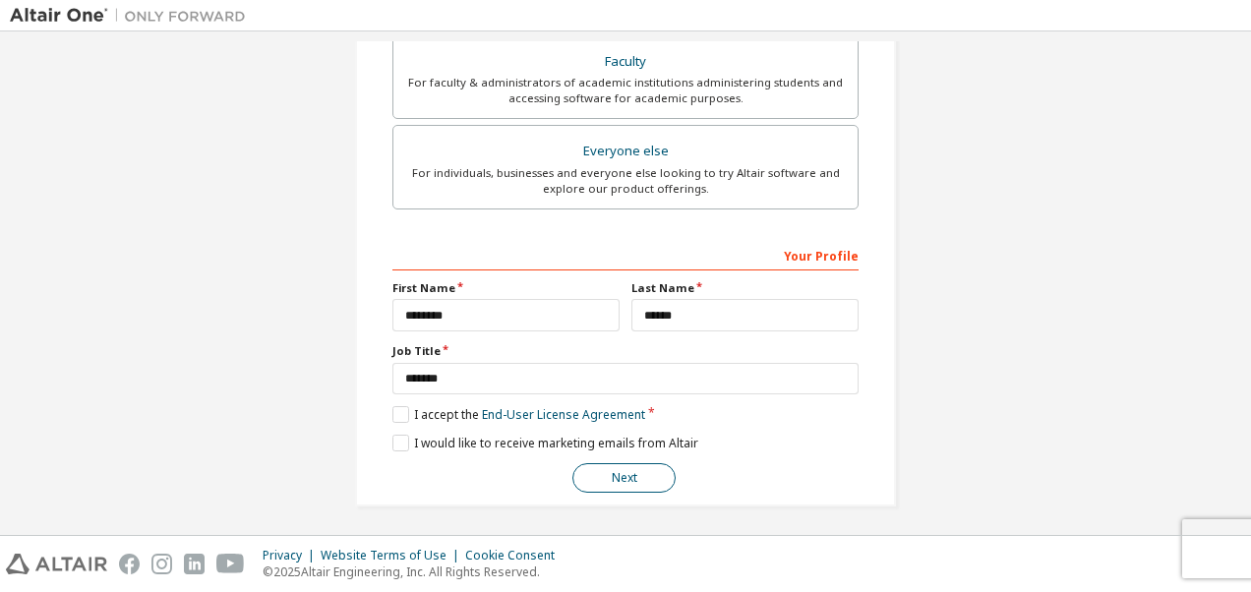
click at [610, 477] on button "Next" at bounding box center [623, 477] width 103 height 29
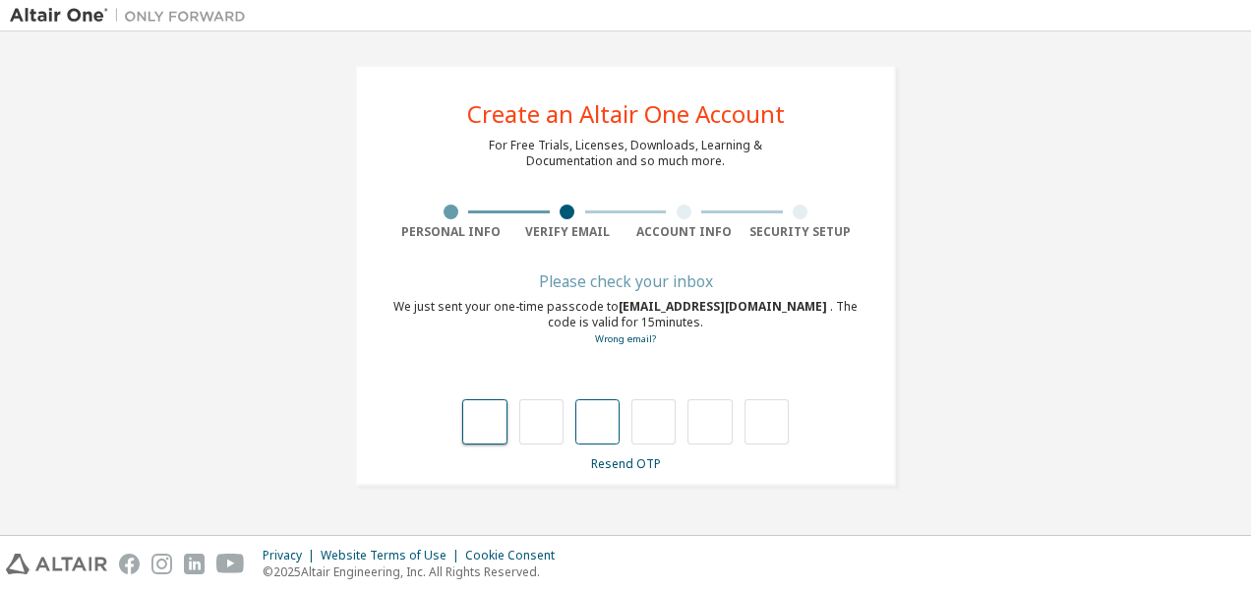
type input "*"
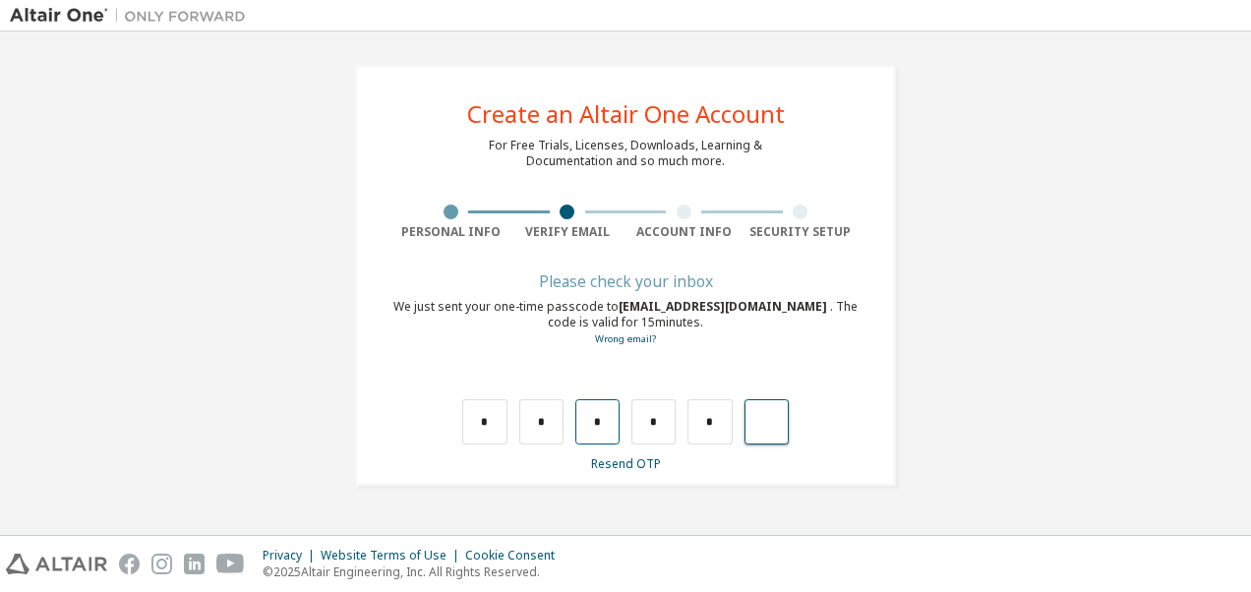
type input "*"
